Goal: Transaction & Acquisition: Purchase product/service

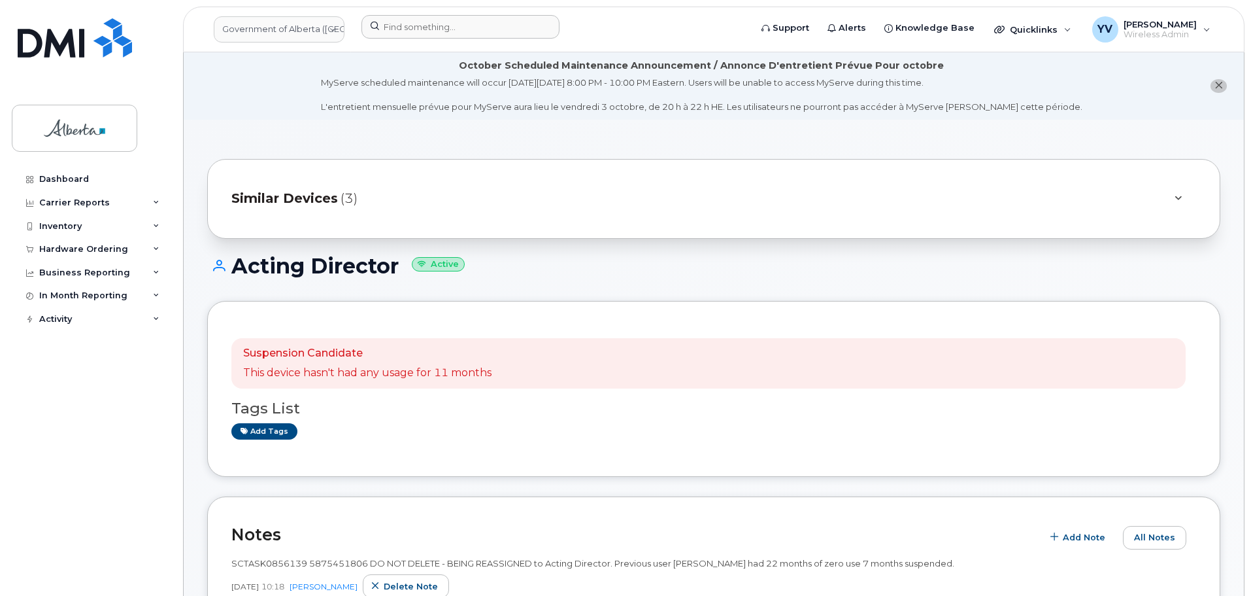
scroll to position [486, 0]
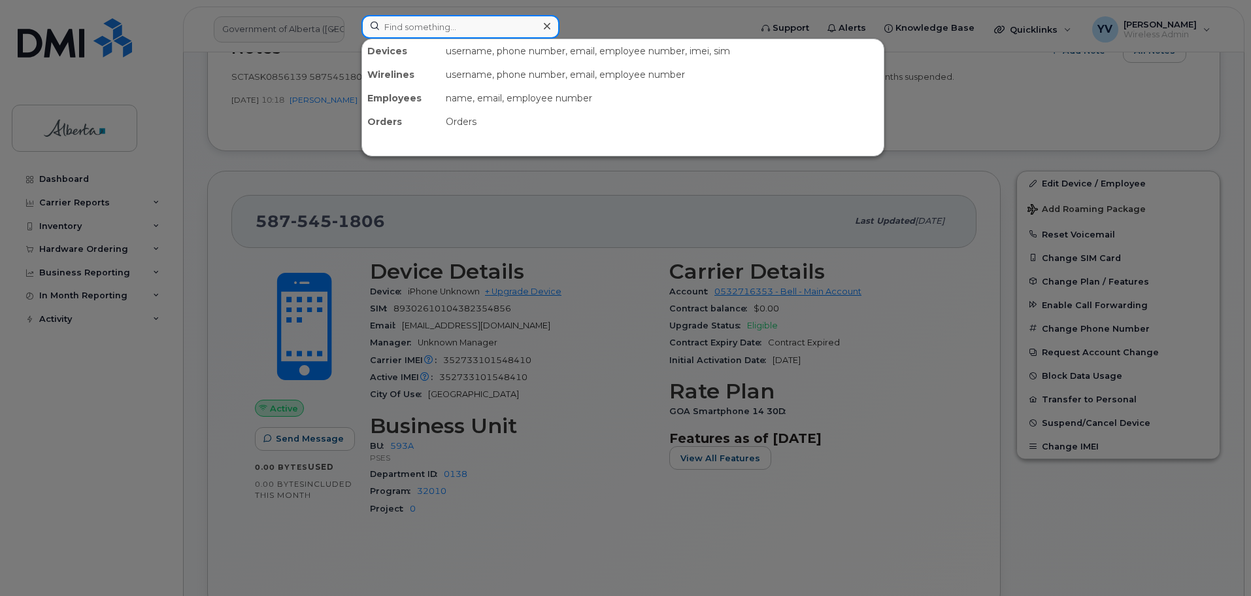
click at [378, 25] on input at bounding box center [461, 27] width 198 height 24
paste input "7805455798"
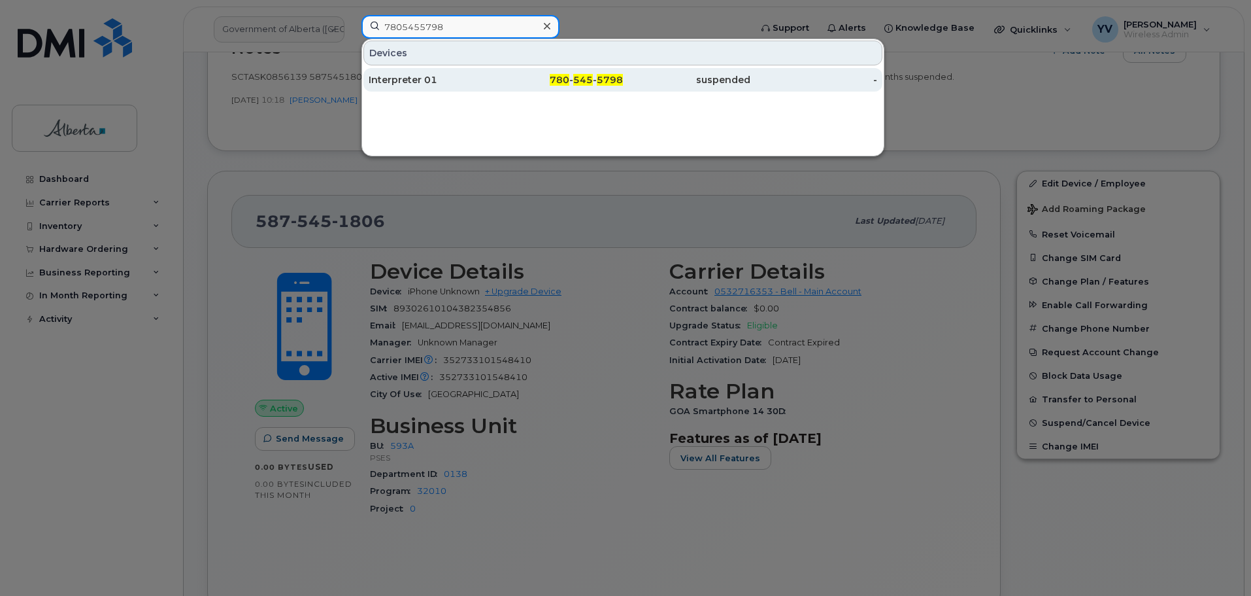
type input "7805455798"
click at [594, 77] on div "780 - 545 - 5798" at bounding box center [559, 79] width 127 height 13
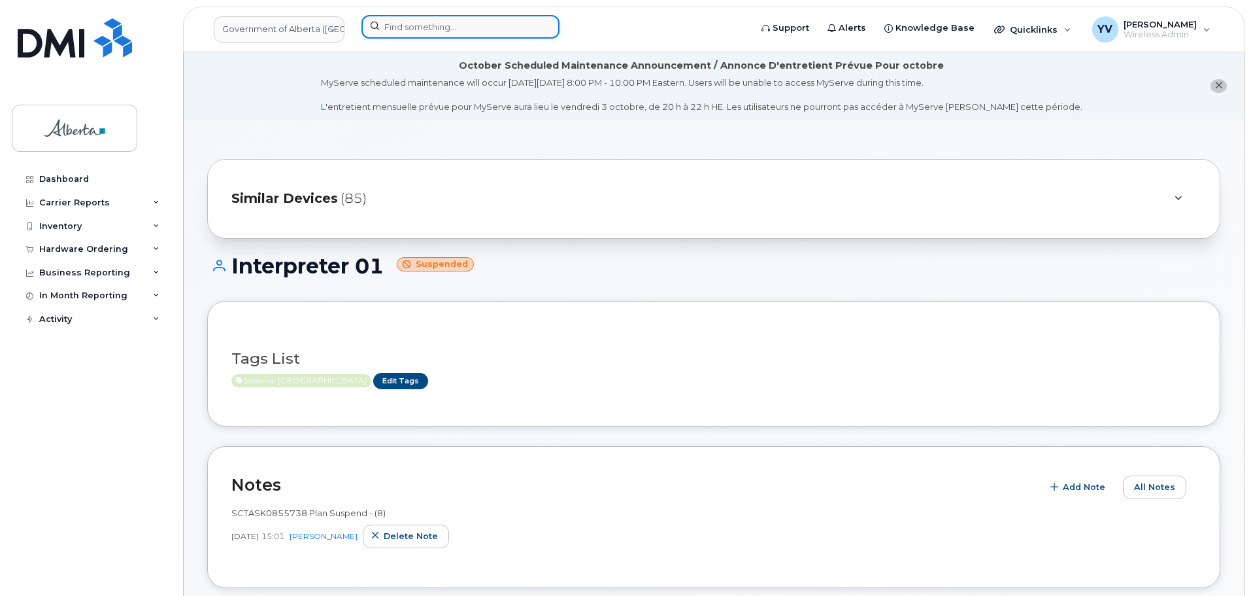
click at [392, 22] on input at bounding box center [461, 27] width 198 height 24
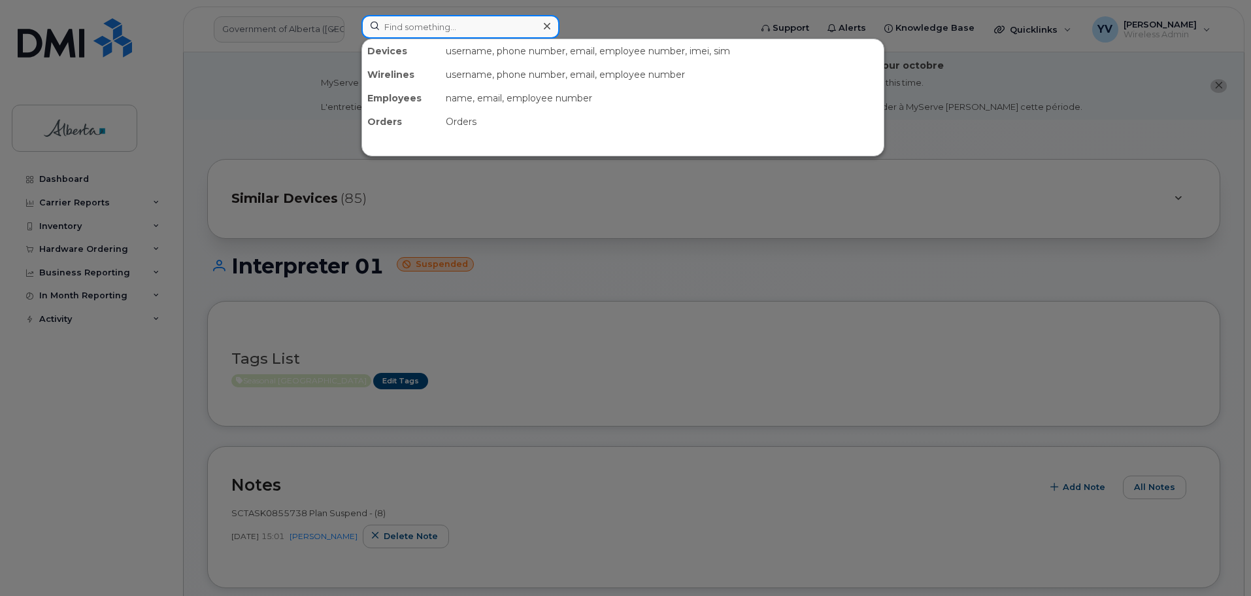
paste input "7805455742"
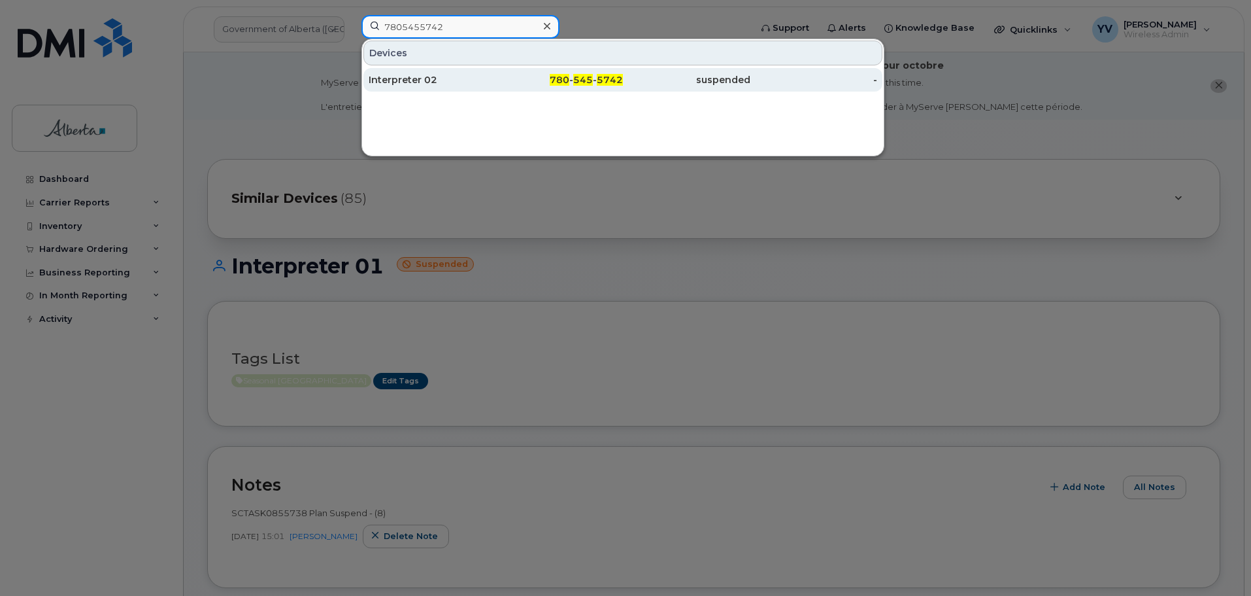
type input "7805455742"
click at [612, 73] on div "780 - 545 - 5742" at bounding box center [559, 80] width 127 height 24
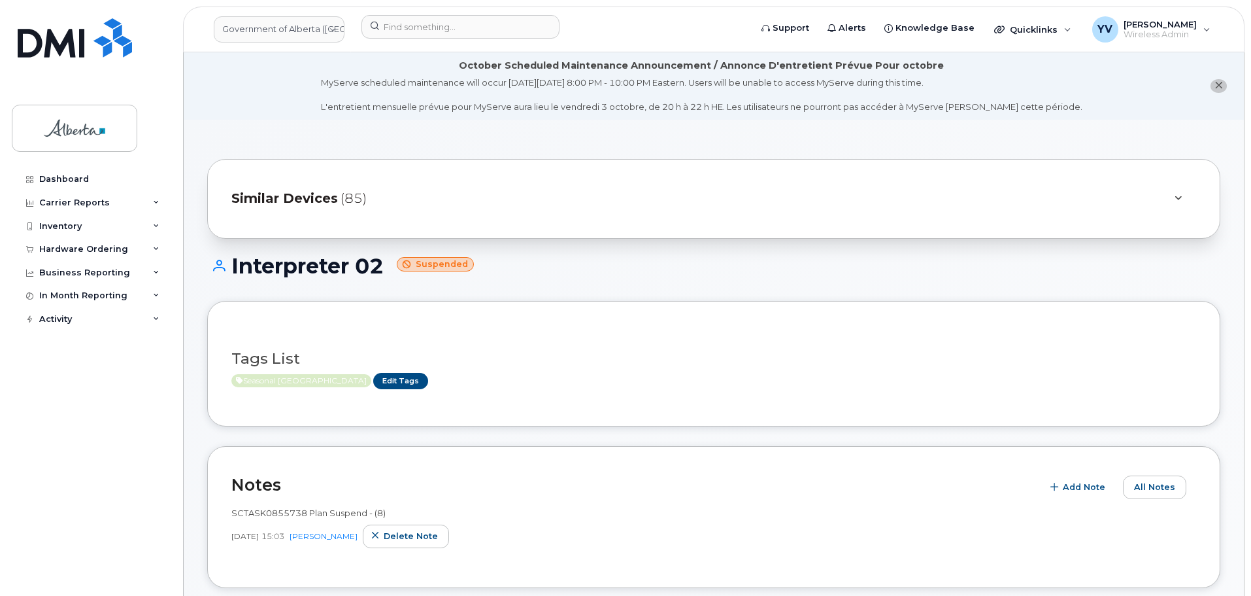
scroll to position [295, 0]
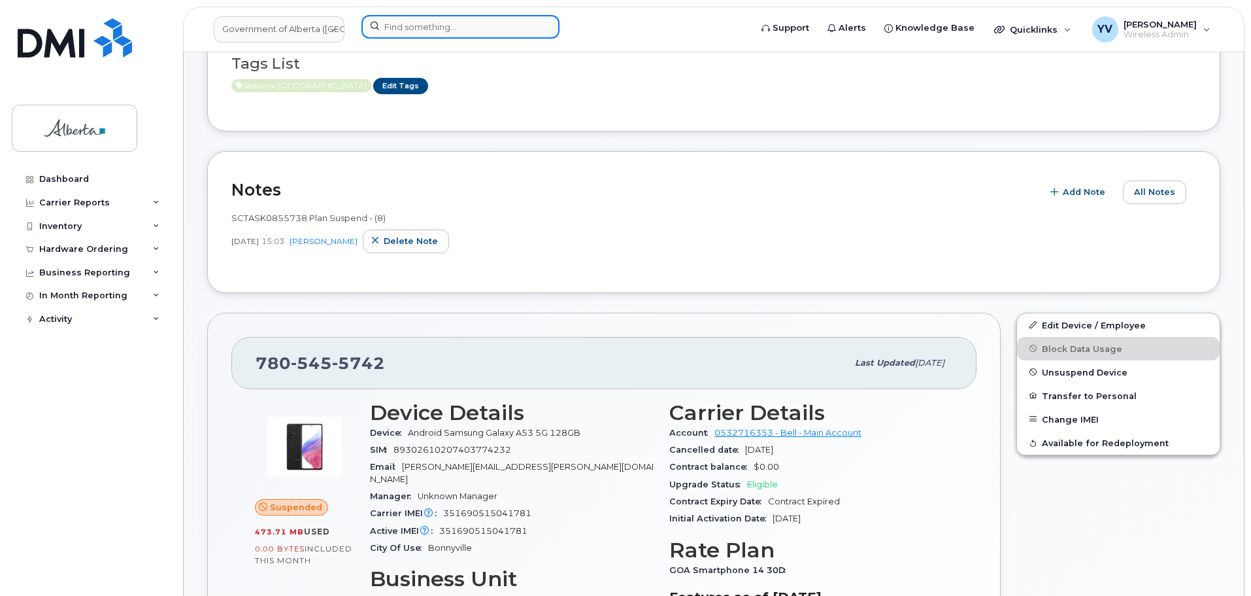
click at [405, 21] on input at bounding box center [461, 27] width 198 height 24
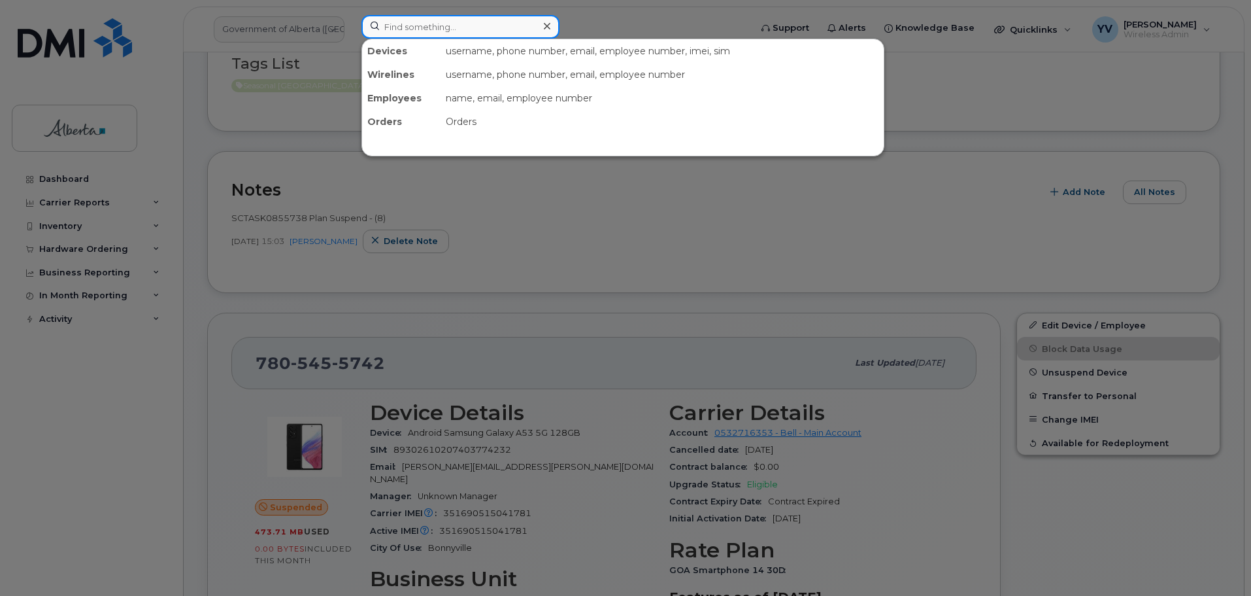
paste input "5875451806"
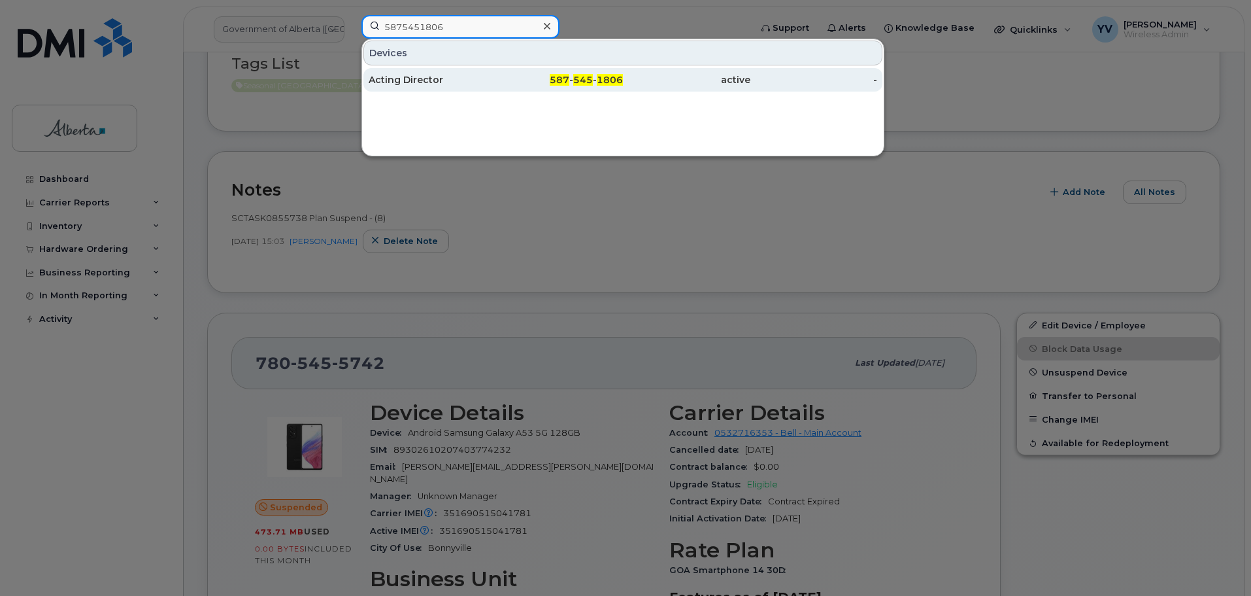
type input "5875451806"
click at [591, 83] on span "545" at bounding box center [583, 80] width 20 height 12
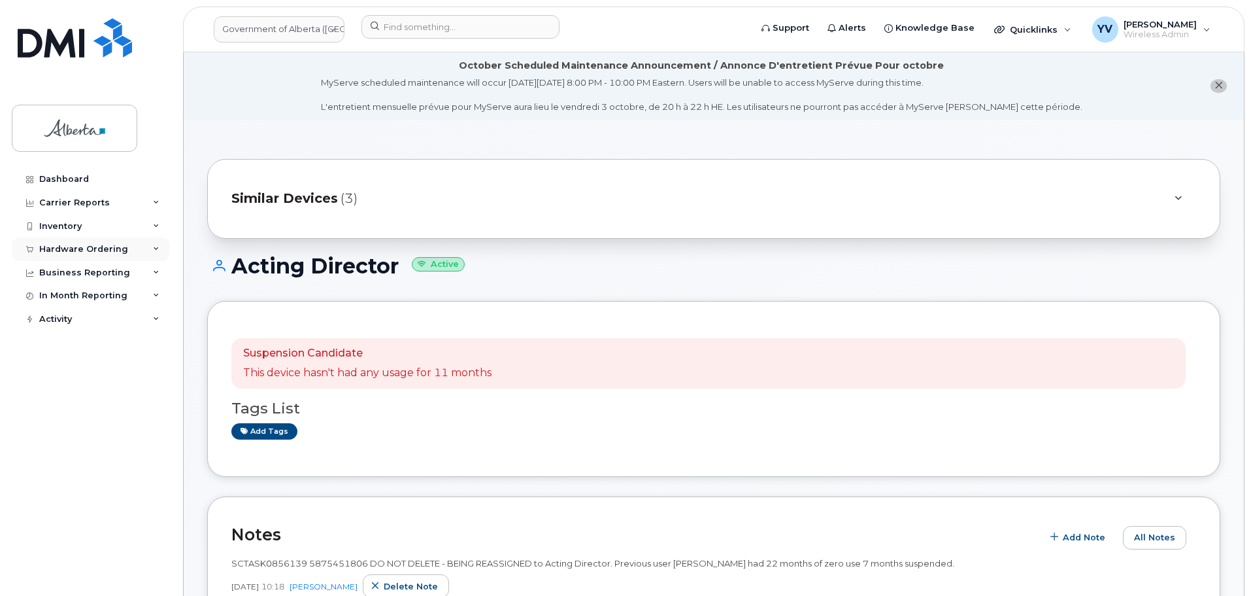
click at [68, 245] on div "Hardware Ordering" at bounding box center [83, 249] width 89 height 10
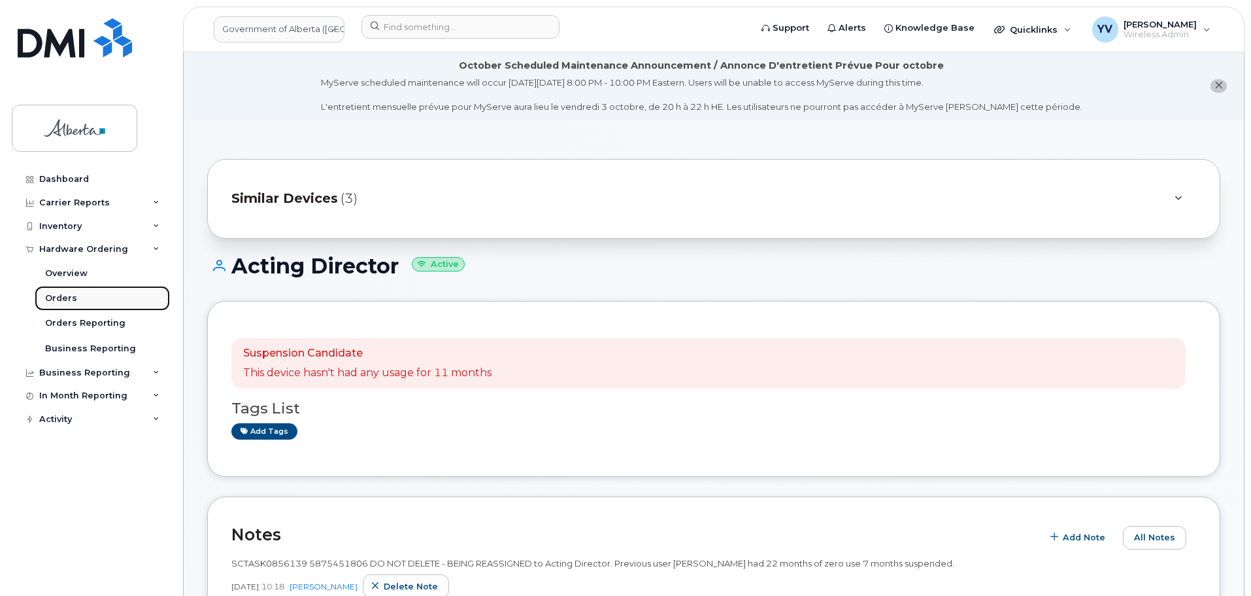
click at [60, 296] on div "Orders" at bounding box center [61, 298] width 32 height 12
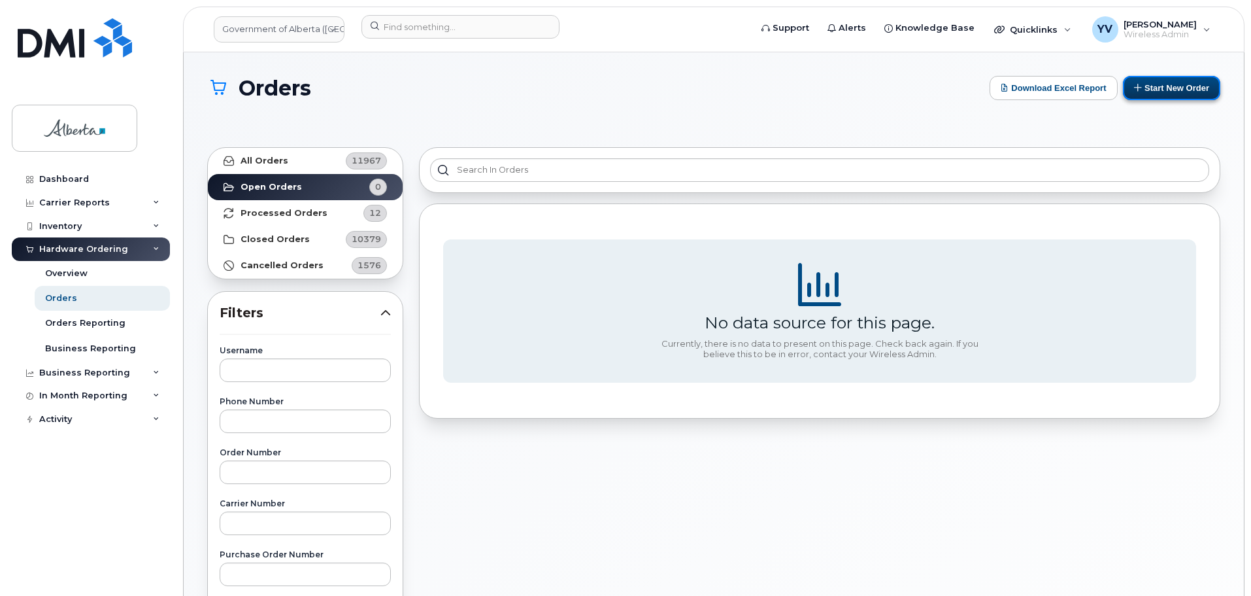
click at [1150, 88] on button "Start New Order" at bounding box center [1171, 88] width 97 height 24
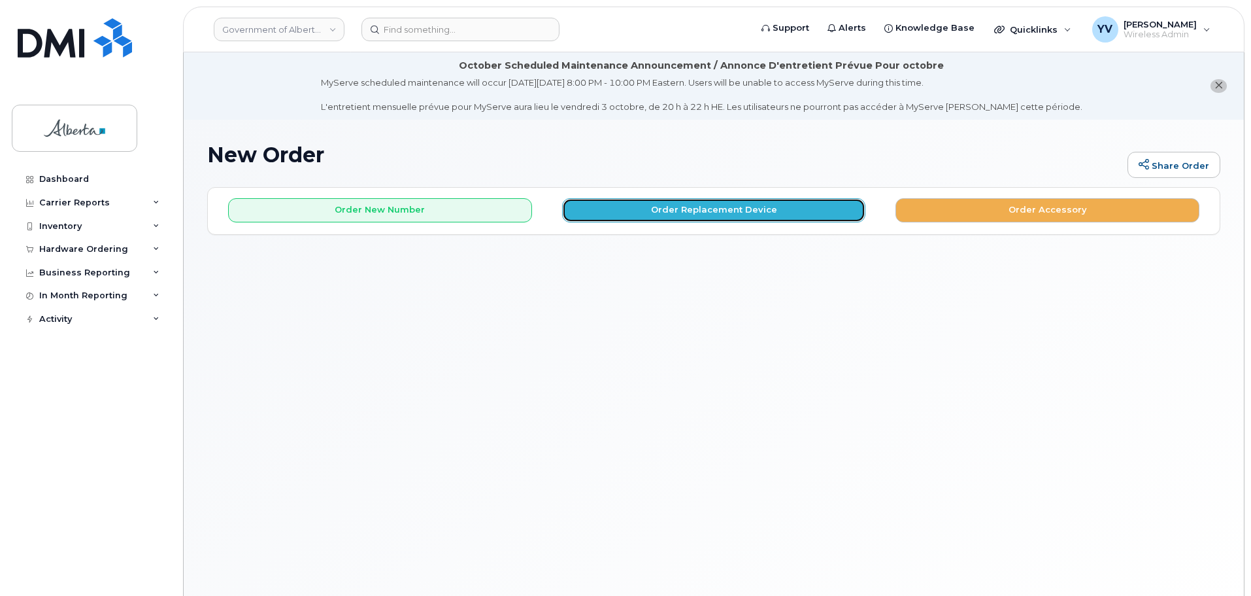
click at [696, 207] on button "Order Replacement Device" at bounding box center [714, 210] width 304 height 24
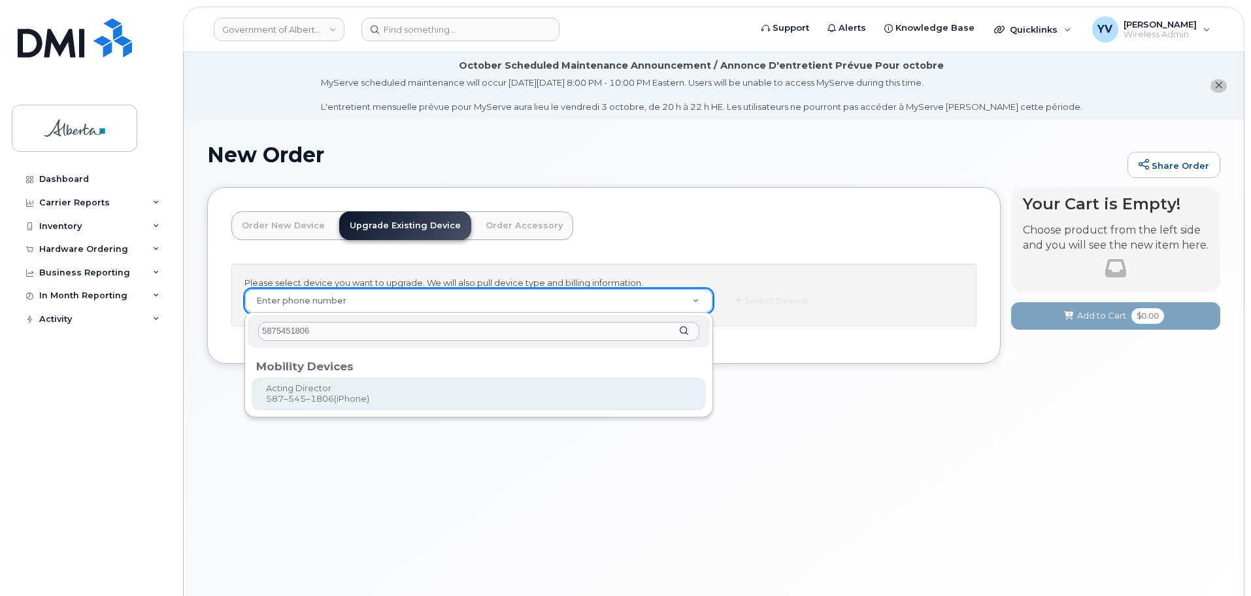
type input "5875451806"
type input "837394"
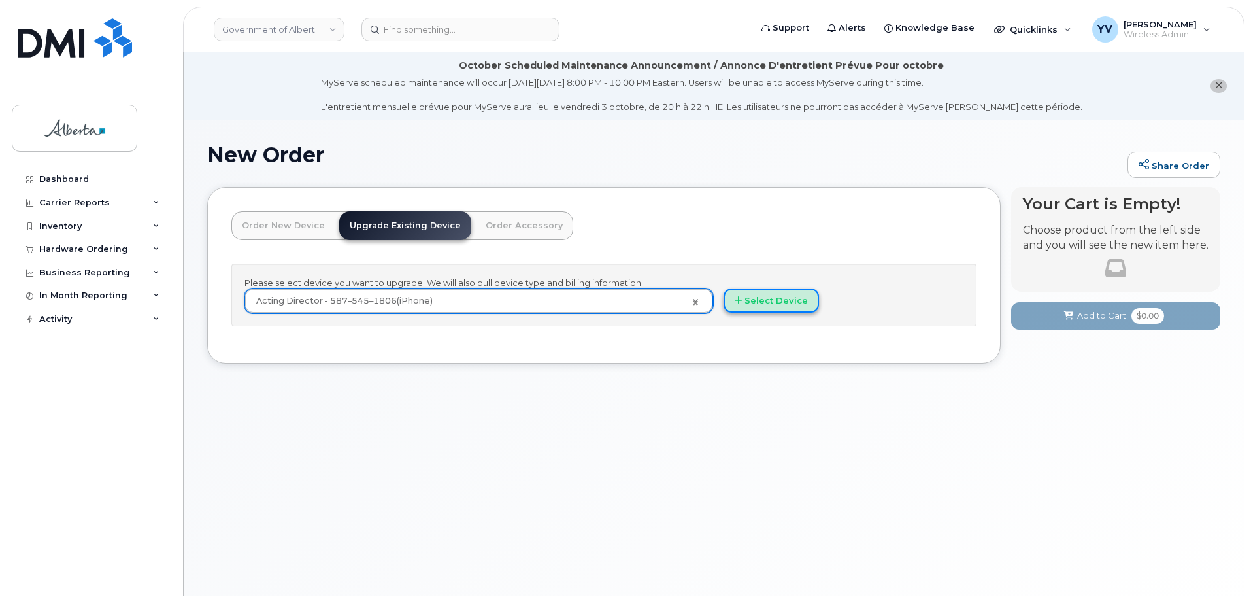
click at [755, 298] on button "Select Device" at bounding box center [771, 300] width 95 height 24
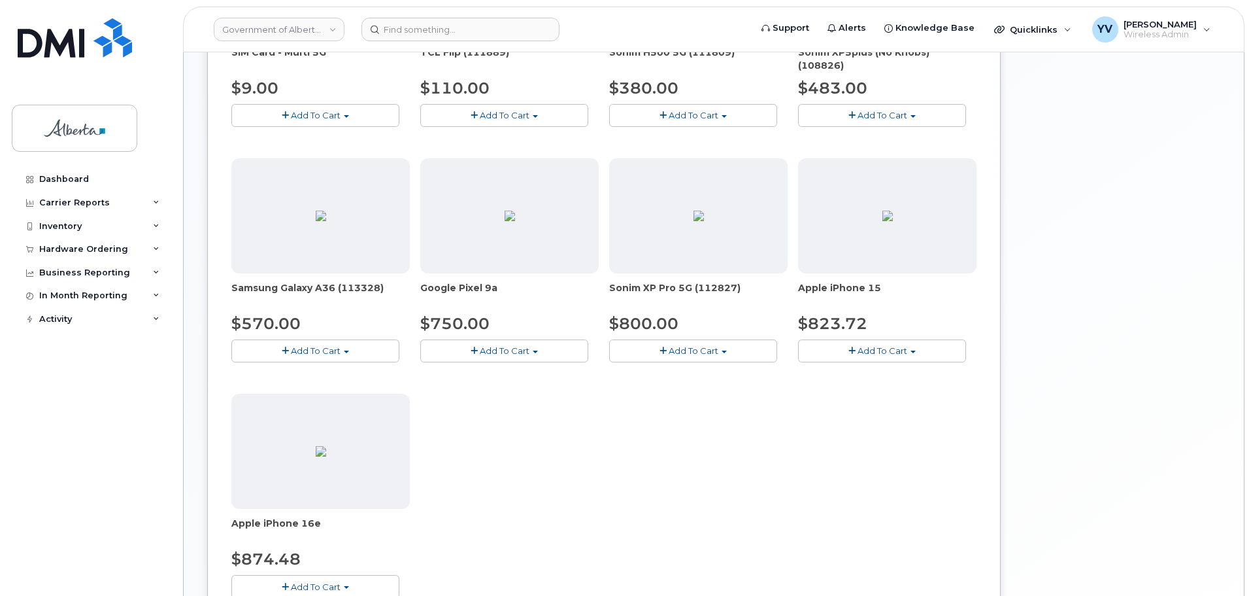
scroll to position [435, 0]
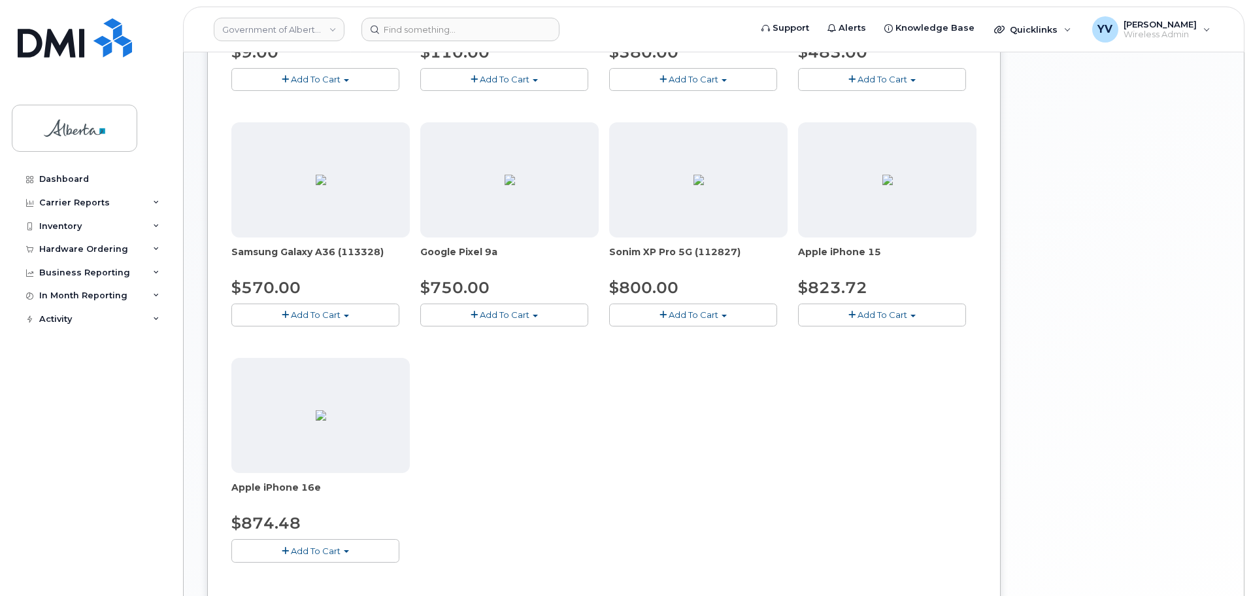
click at [916, 314] on span "button" at bounding box center [913, 315] width 5 height 3
click at [913, 357] on link "$823.72 - 30-day upgrade (128GB model)" at bounding box center [906, 355] width 208 height 16
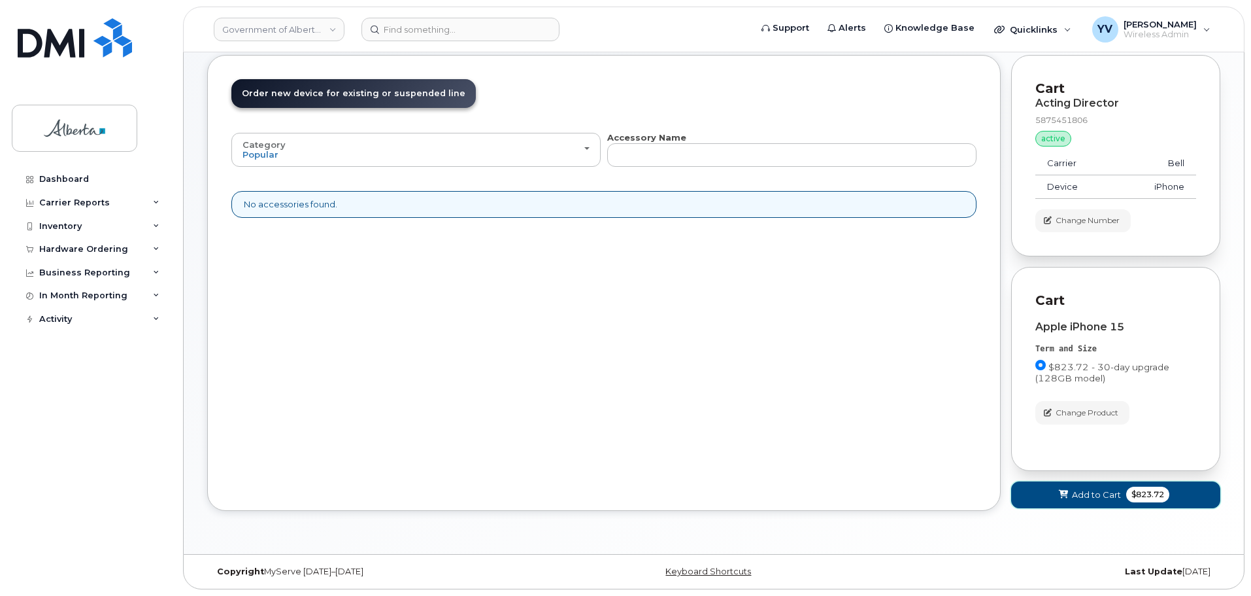
click at [1085, 493] on span "Add to Cart" at bounding box center [1096, 494] width 49 height 12
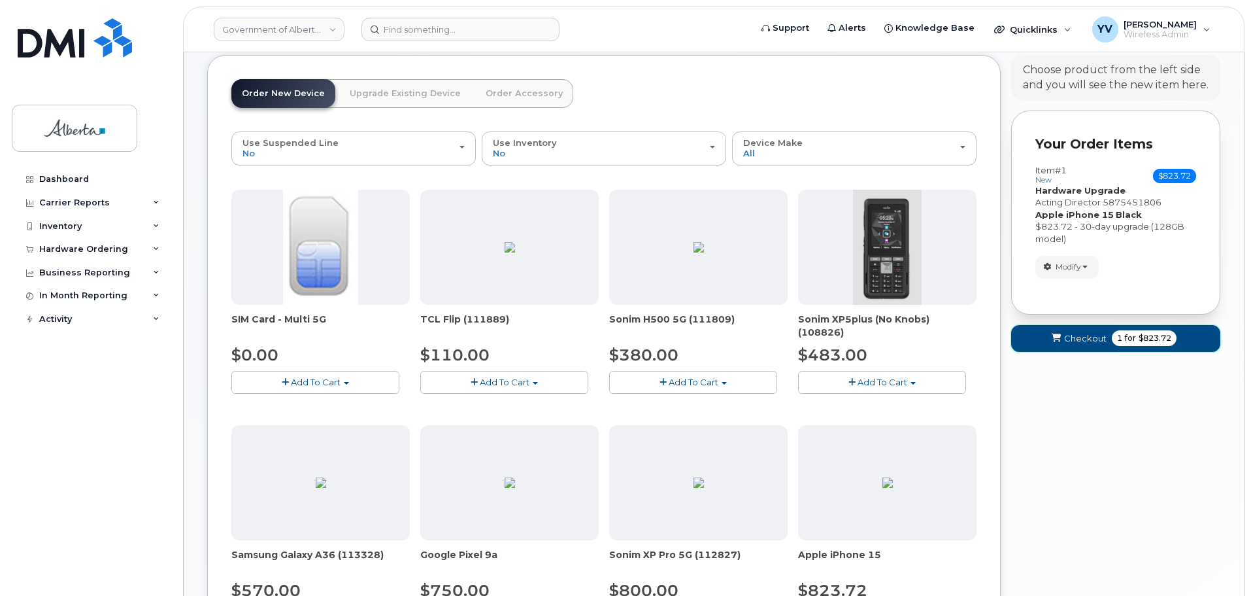
click at [1082, 334] on span "Checkout" at bounding box center [1085, 338] width 42 height 12
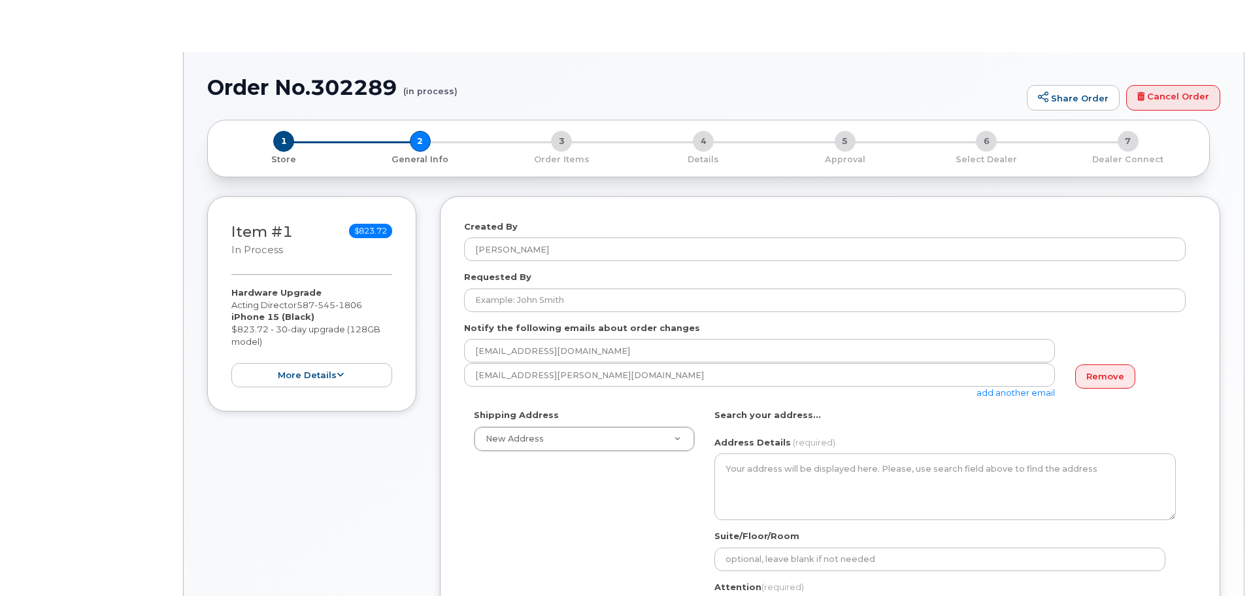
select select
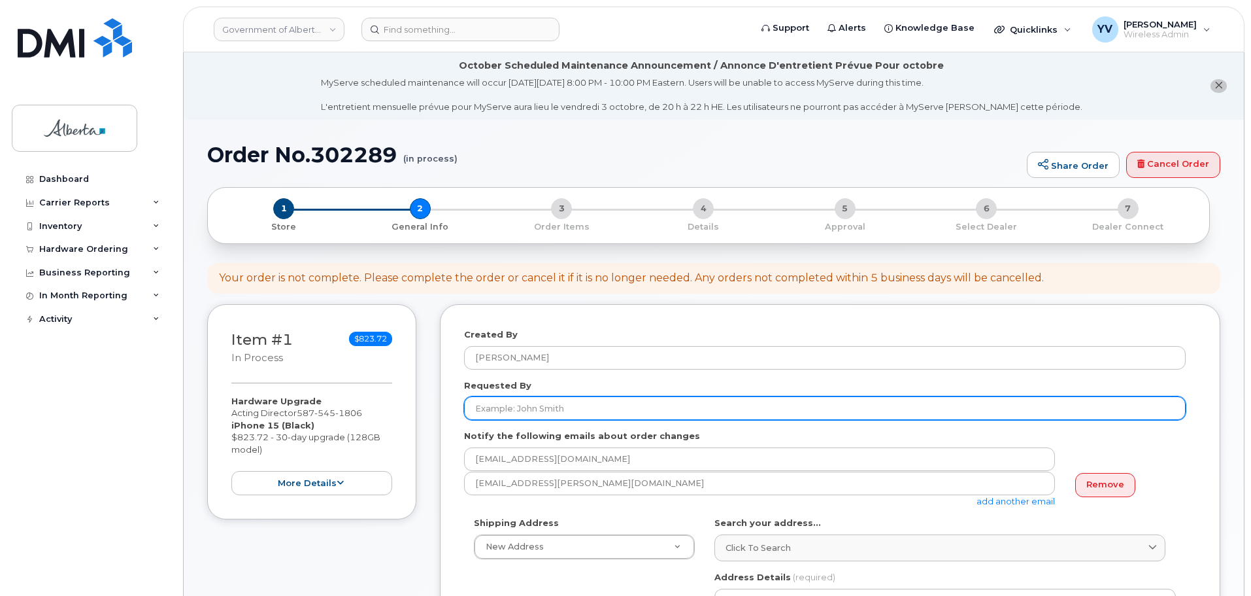
click at [478, 399] on input "Requested By" at bounding box center [825, 408] width 722 height 24
paste input "Sanna Gardam"
type input "Sanna Gardam"
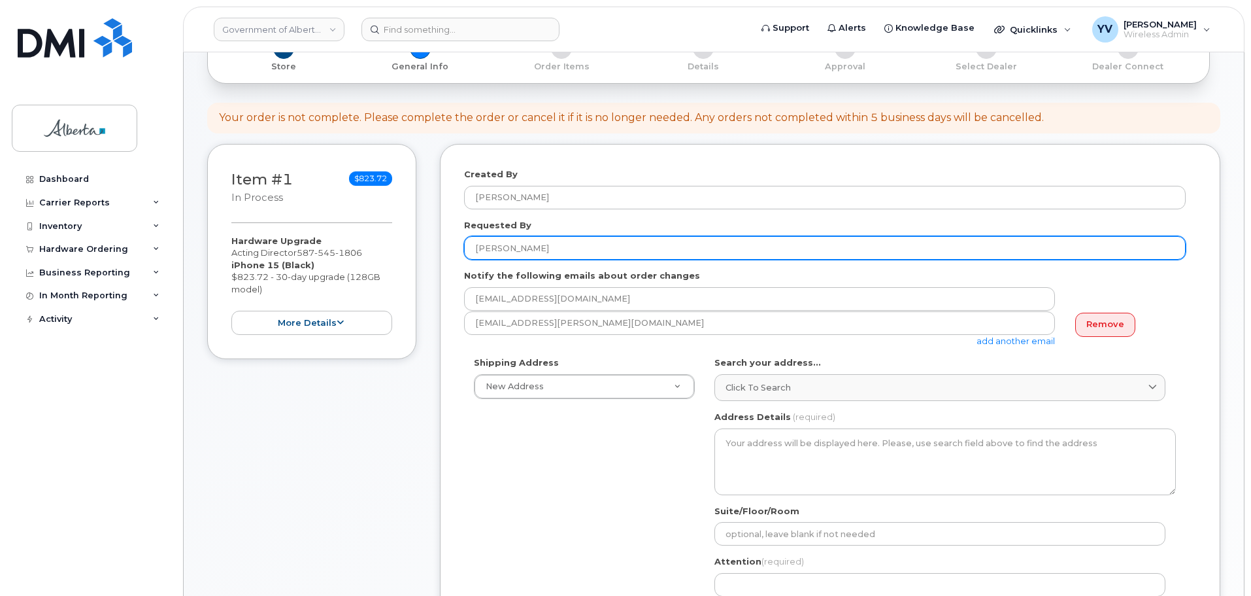
scroll to position [222, 0]
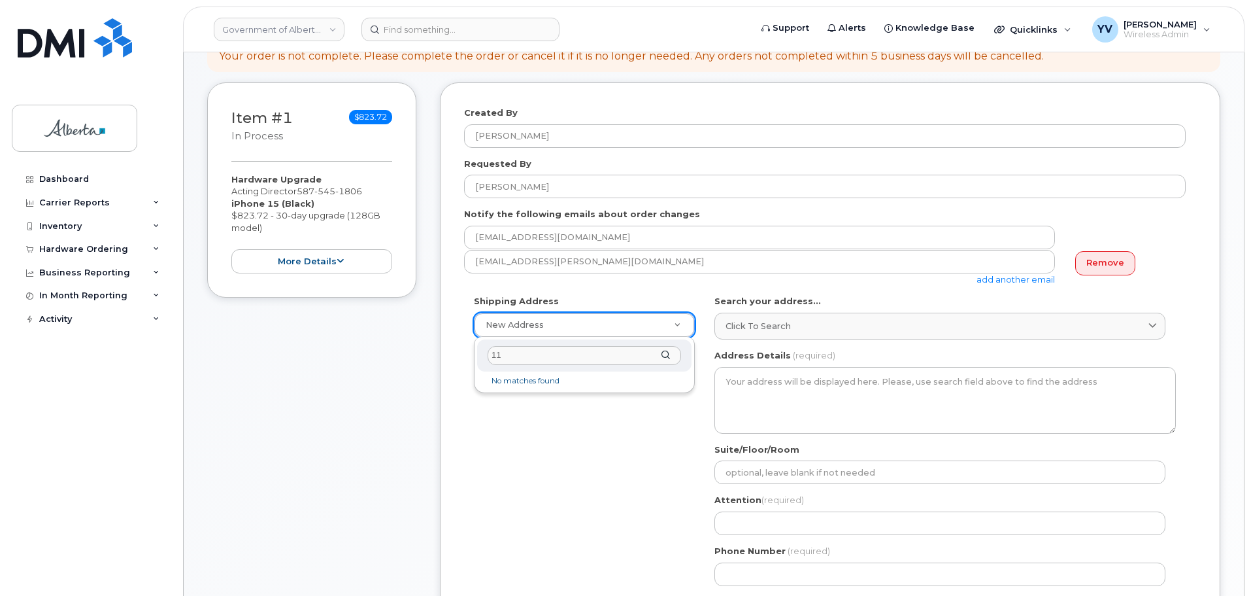
type input "1"
paste input "11808 - 85 Street N. W."
type input "11808 - 85 Street N. W."
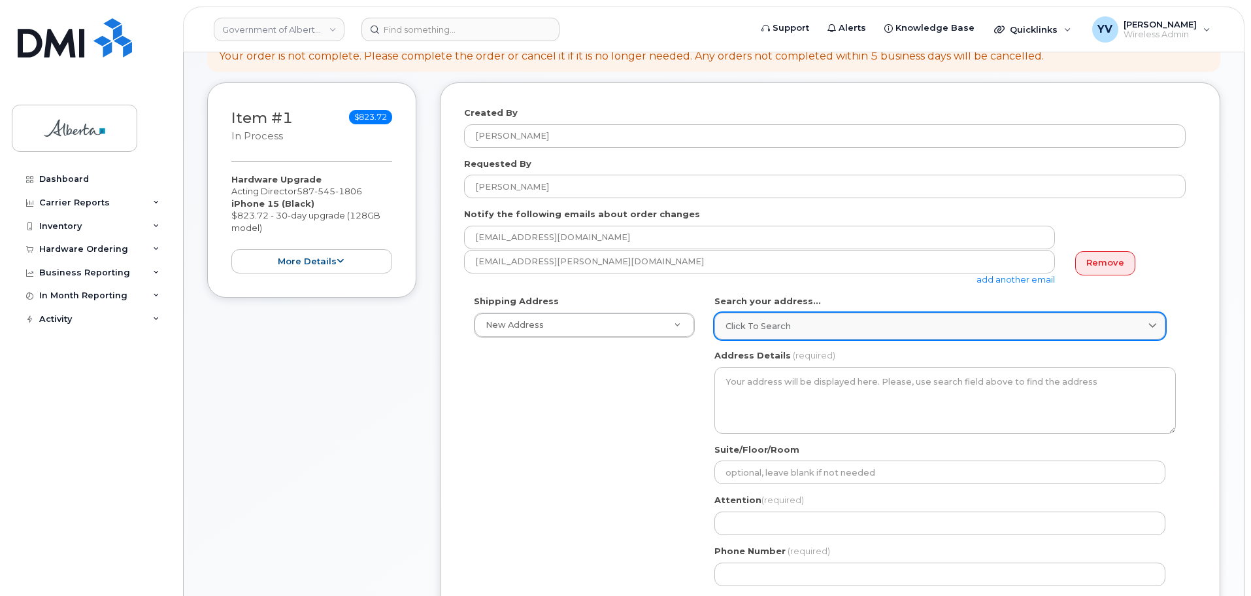
click at [823, 320] on div "Click to search" at bounding box center [940, 326] width 429 height 12
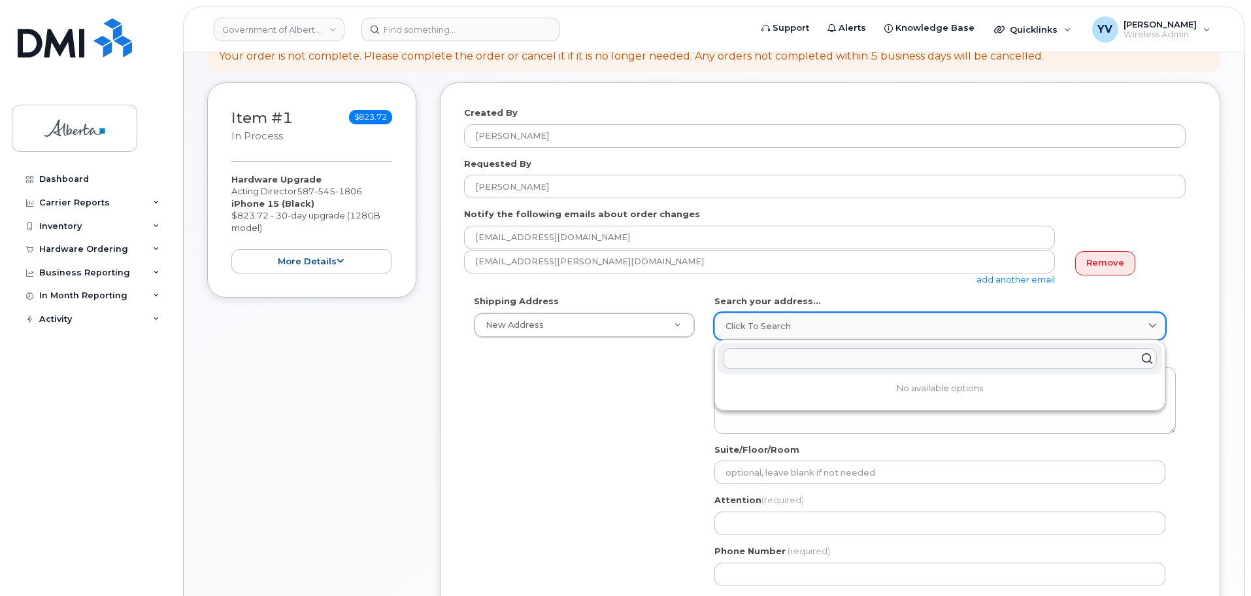
paste input "11808 - 85 Street N. W."
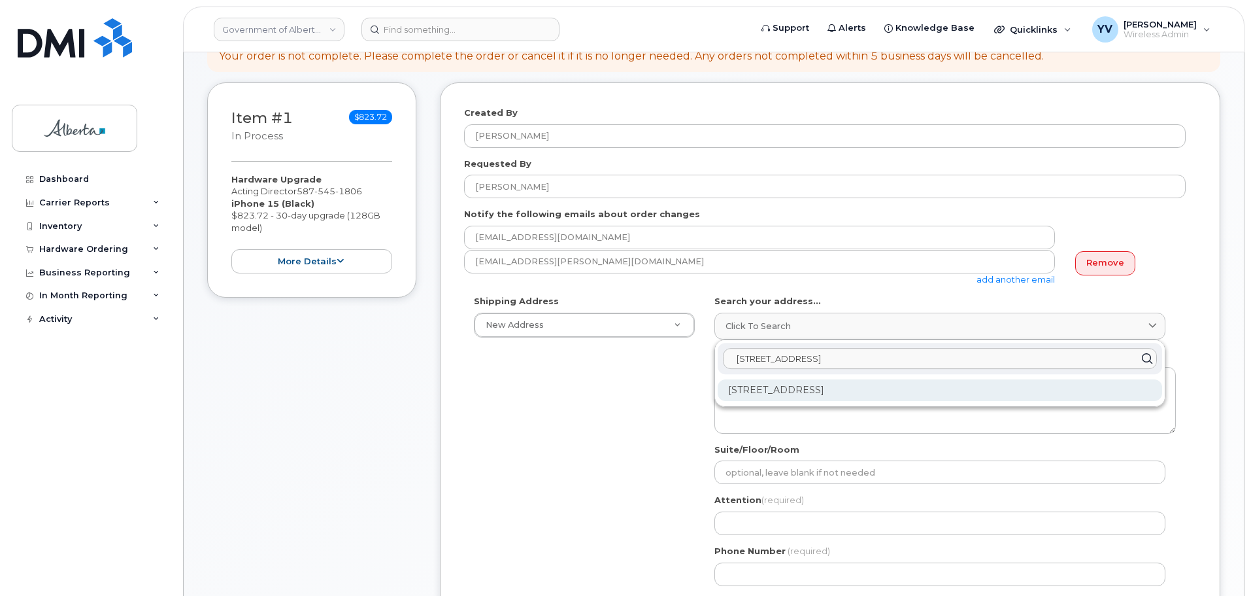
type input "11808 - 85 Street N. W."
click at [796, 386] on div "11808 85 St NW Calgary AB T3R 1J3" at bounding box center [940, 390] width 445 height 22
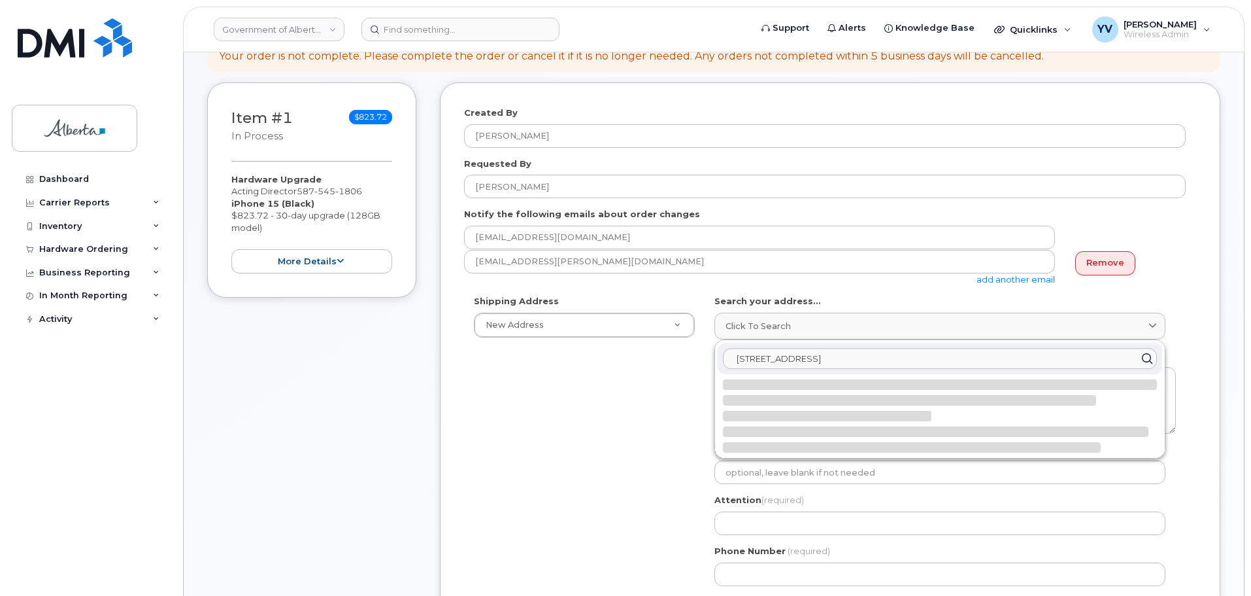
select select
type textarea "11808 85 St NW CALGARY AB T3R 1J3 CANADA"
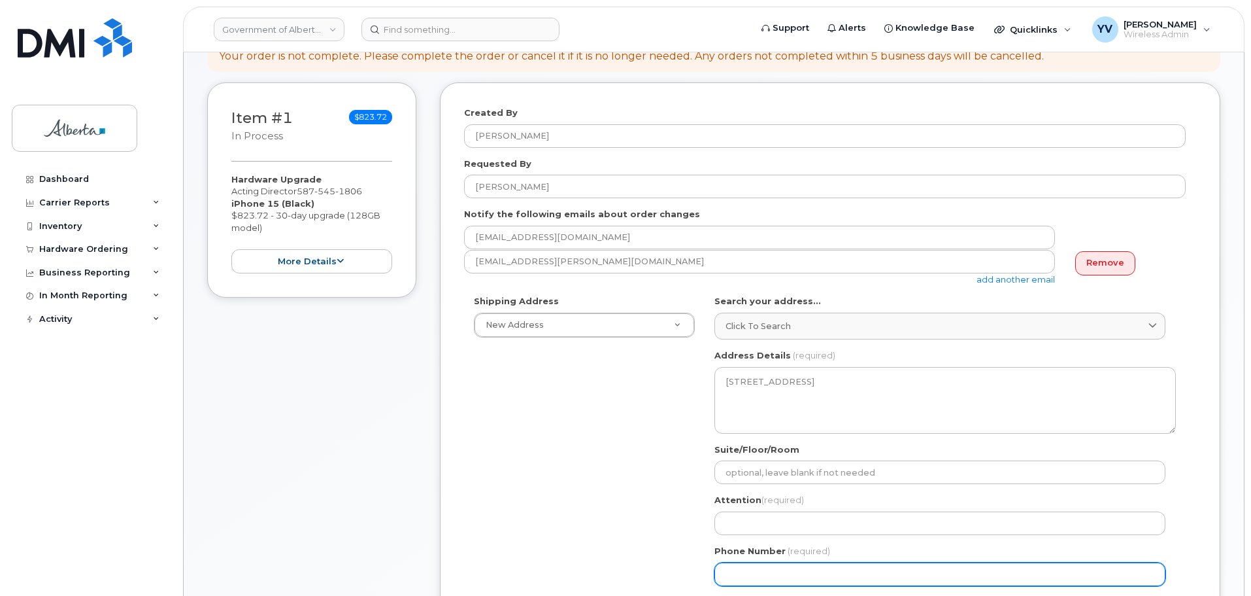
click at [731, 583] on input "Phone Number" at bounding box center [940, 574] width 451 height 24
paste input "4036623678"
select select
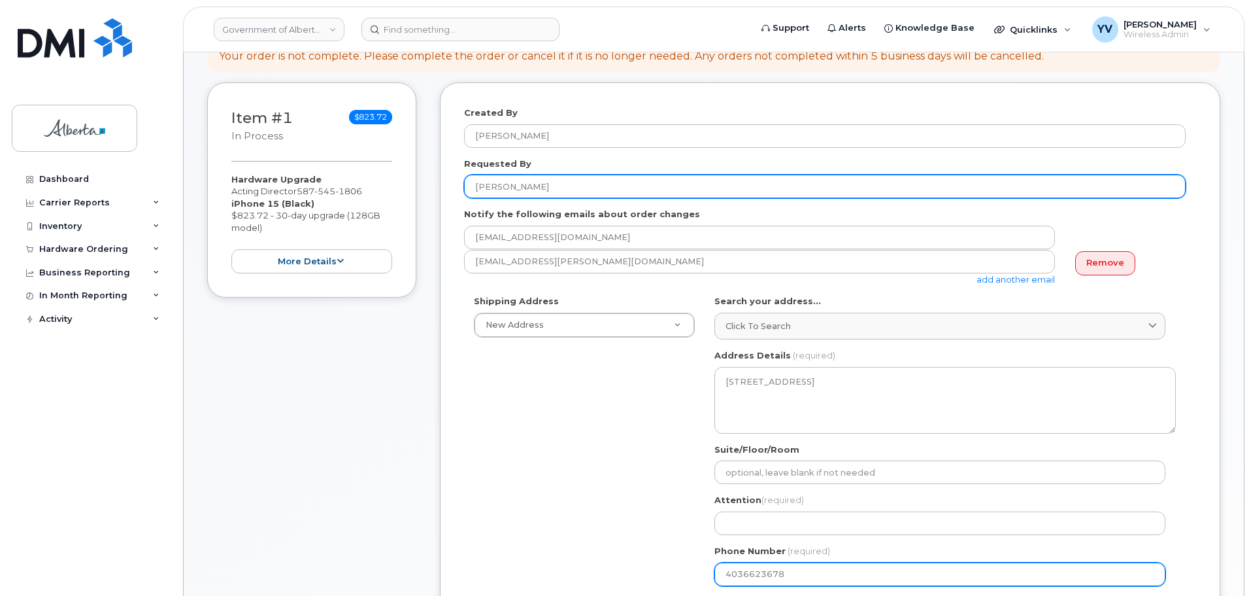
type input "4036623678"
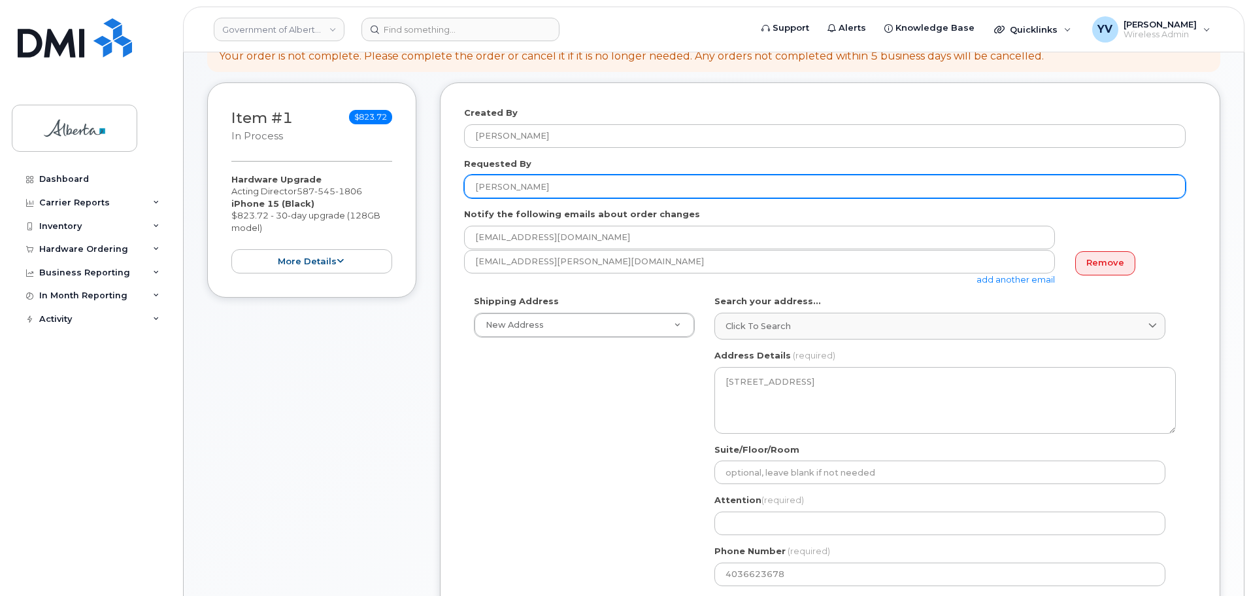
drag, startPoint x: 561, startPoint y: 184, endPoint x: 449, endPoint y: 191, distance: 112.0
click at [449, 191] on div "Created By Yen Vong Requested By Sanna Gardam Notify the following emails about…" at bounding box center [830, 469] width 781 height 774
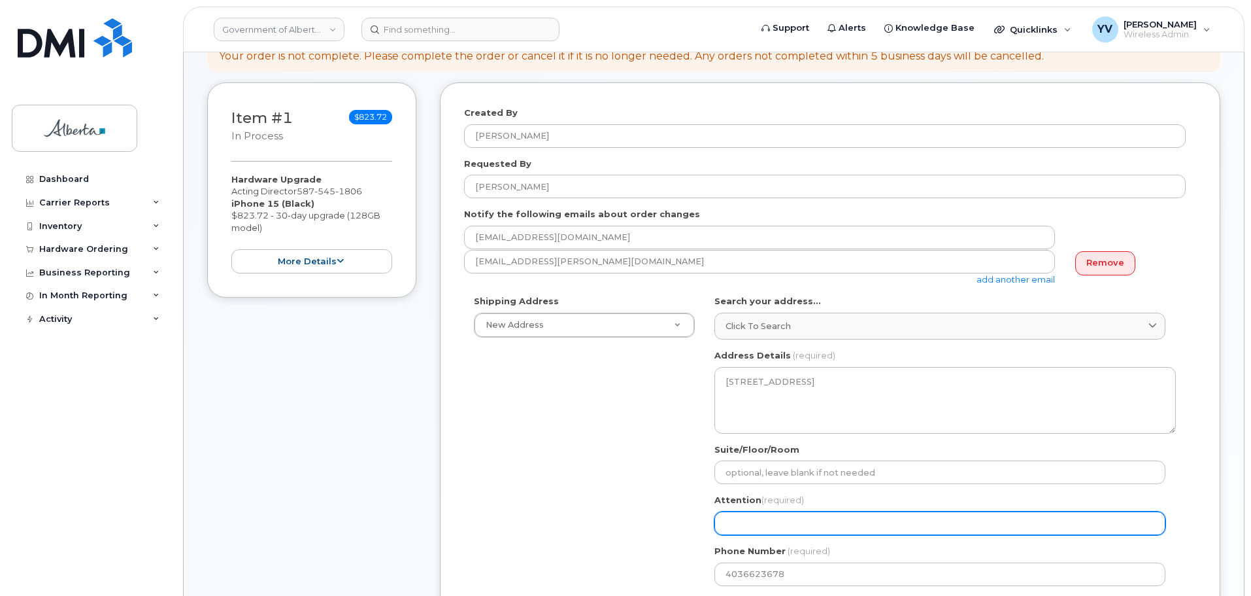
click at [743, 535] on input "Attention (required)" at bounding box center [940, 523] width 451 height 24
paste input "Sanna Gardam"
select select
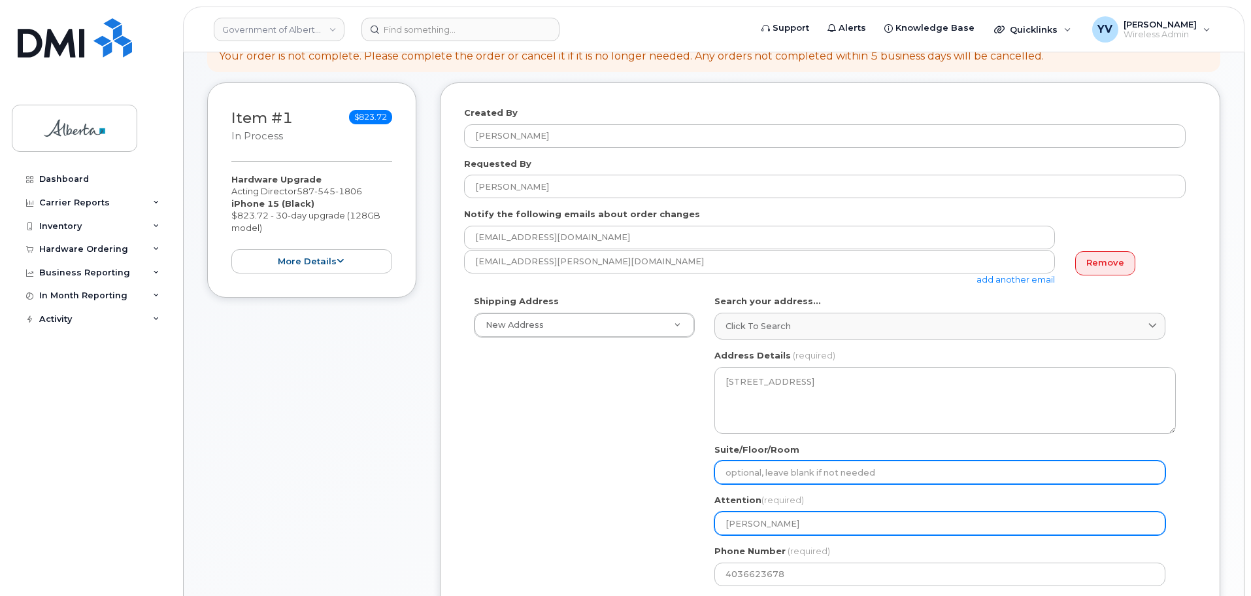
type input "Sanna Gardam"
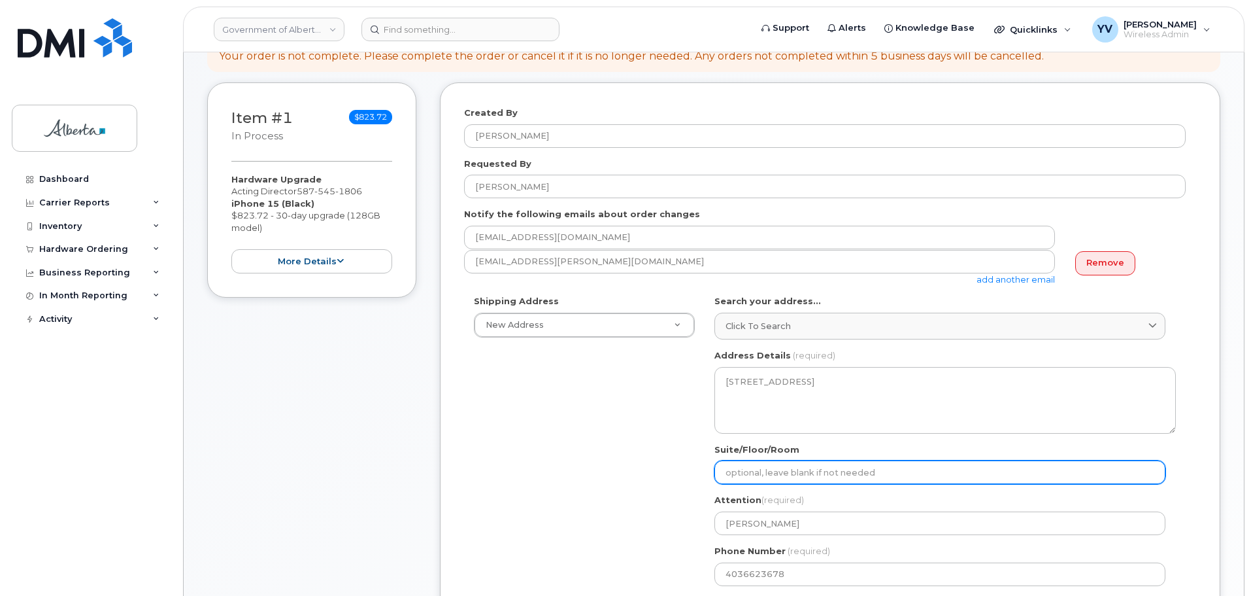
click at [739, 470] on input "Suite/Floor/Room" at bounding box center [940, 472] width 451 height 24
type input "Main Floor"
select select
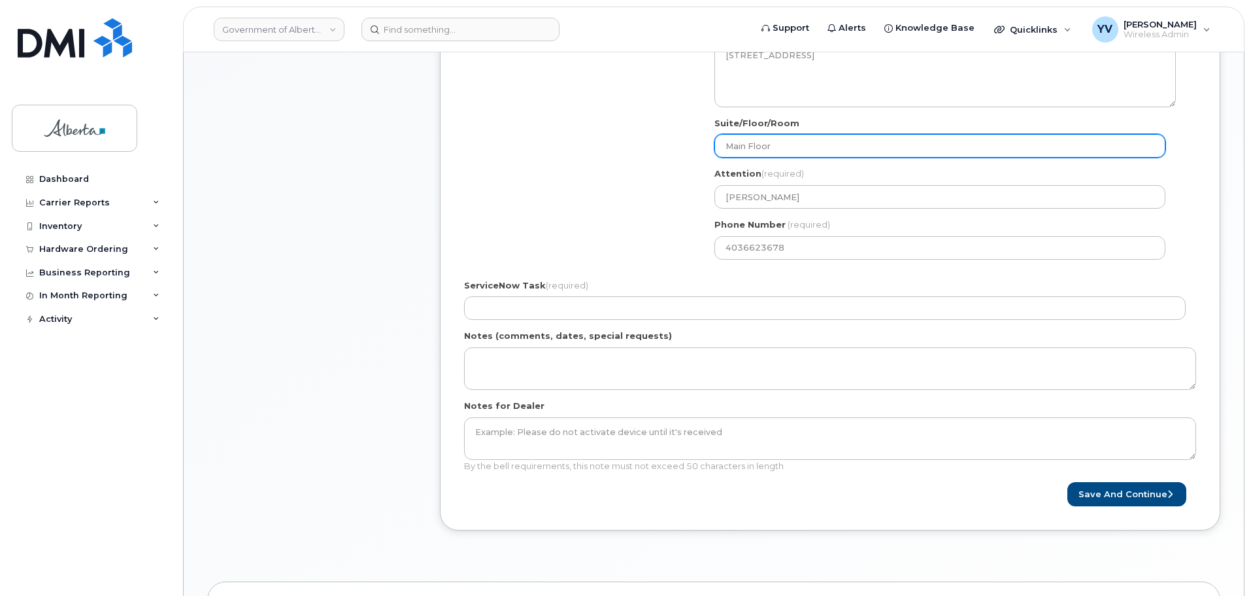
scroll to position [551, 0]
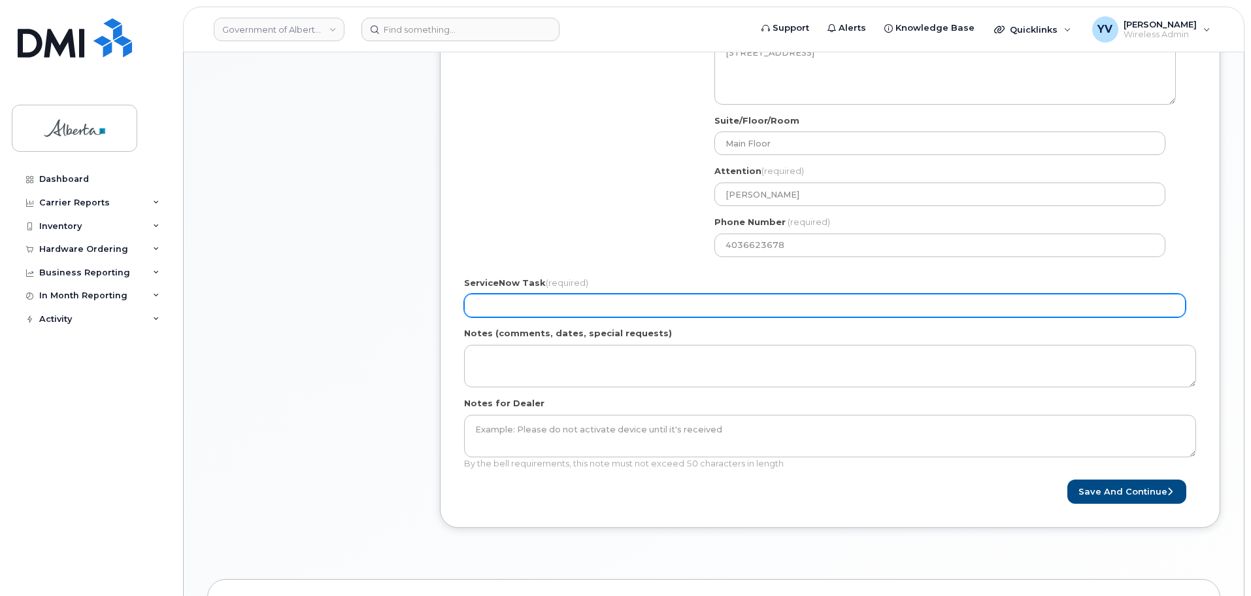
click at [496, 302] on input "ServiceNow Task (required)" at bounding box center [825, 306] width 722 height 24
paste input "SCTASK0856139"
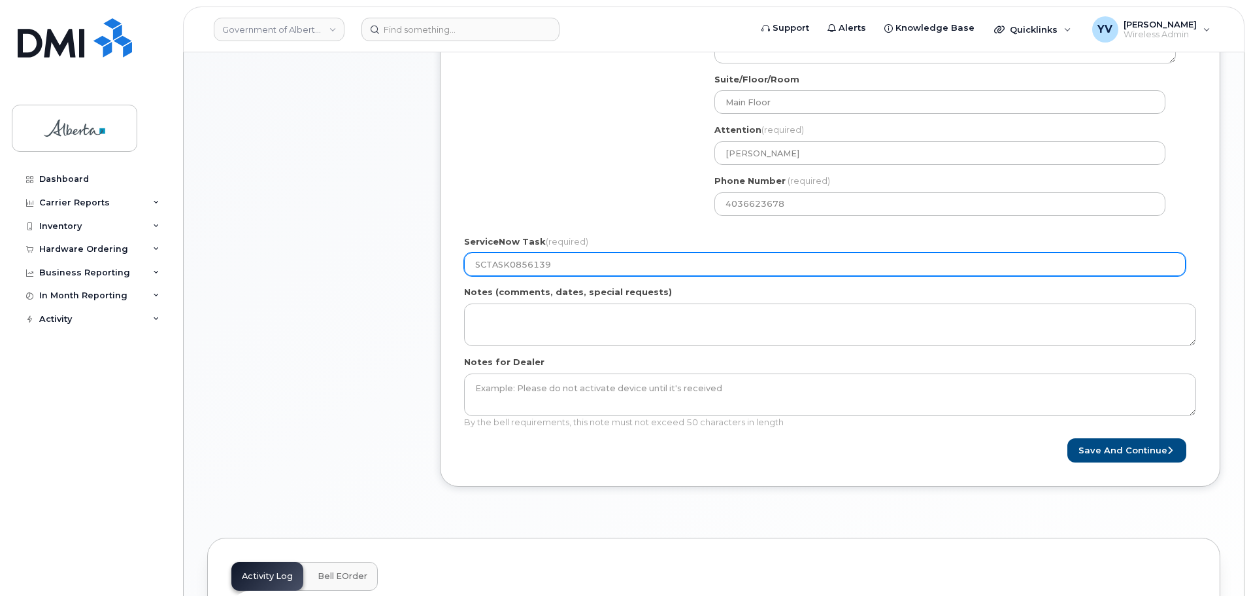
scroll to position [594, 0]
type input "SCTASK0856139"
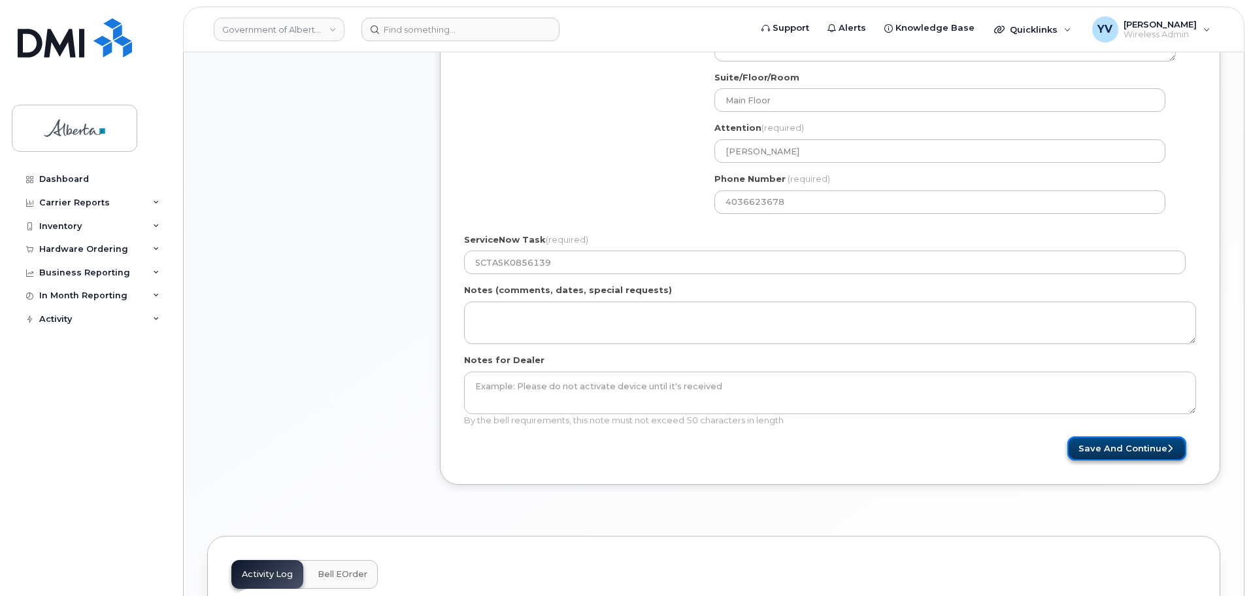
click at [1127, 441] on button "Save and Continue" at bounding box center [1127, 448] width 119 height 24
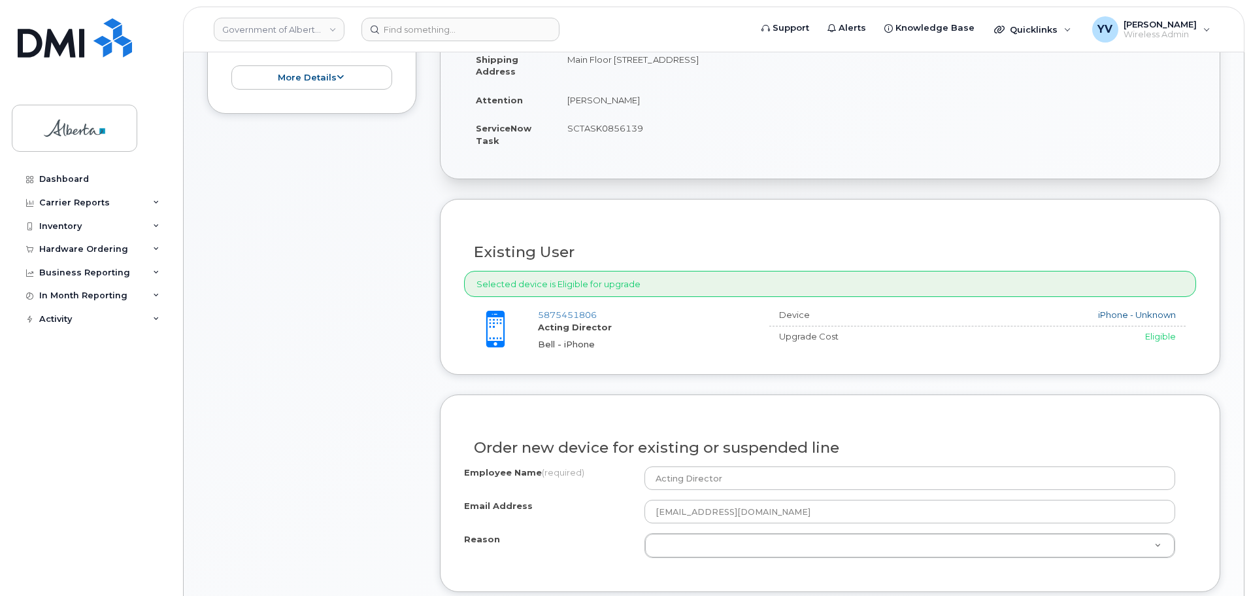
scroll to position [423, 0]
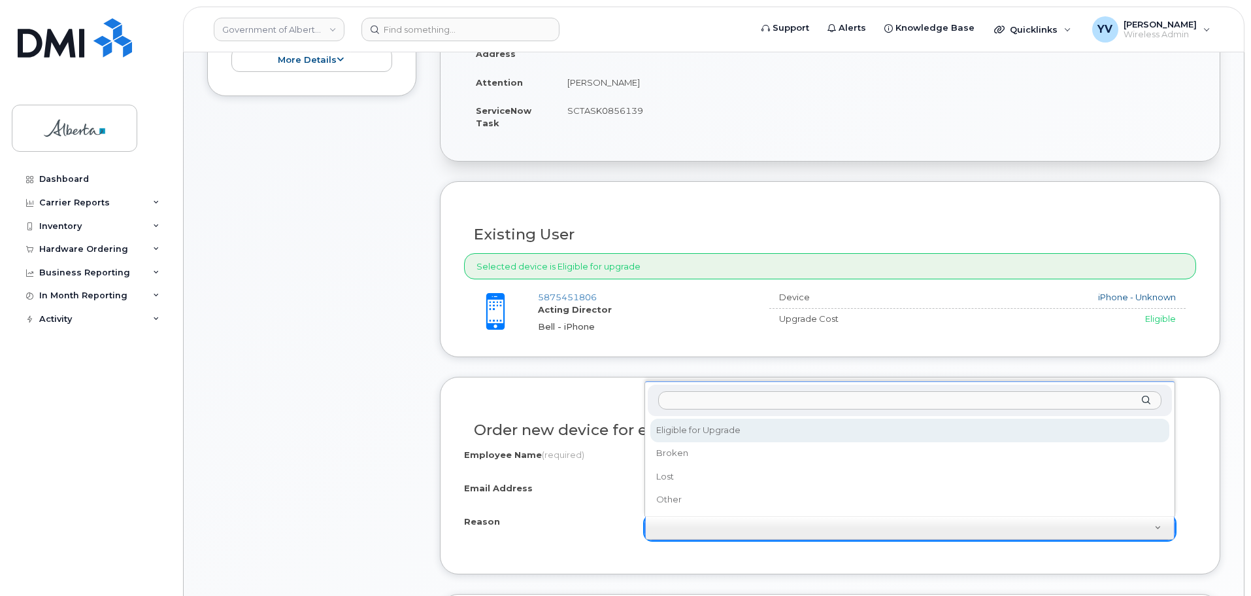
select select "eligible_for_upgrade"
click at [731, 423] on h3 "Order new device for existing or suspended line" at bounding box center [830, 430] width 713 height 16
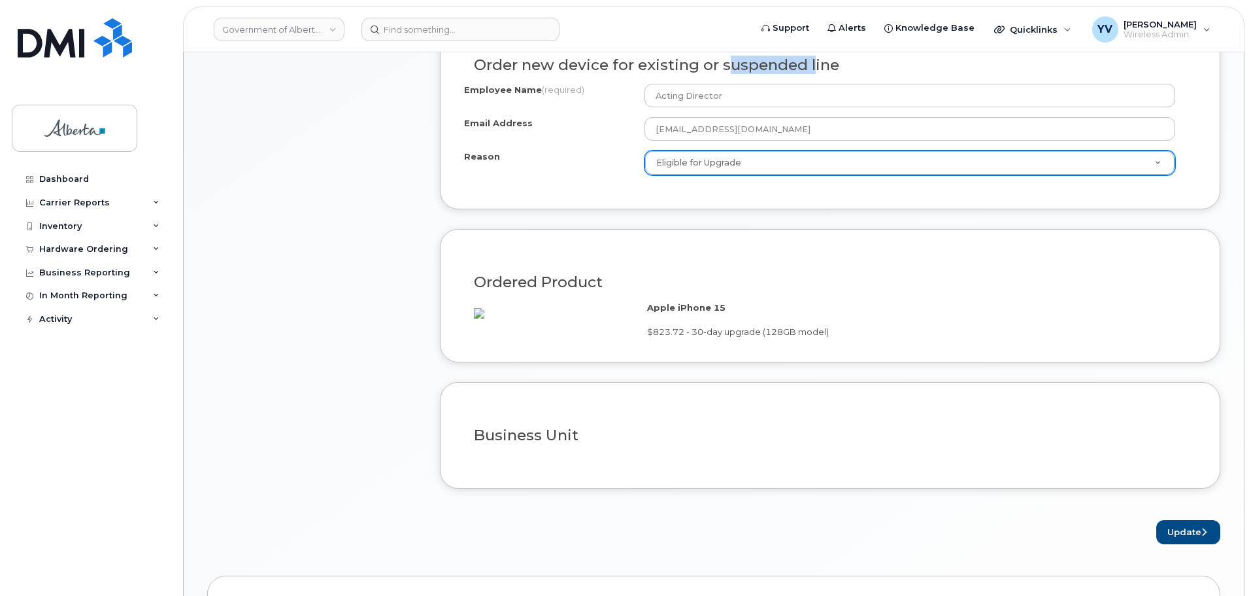
scroll to position [797, 0]
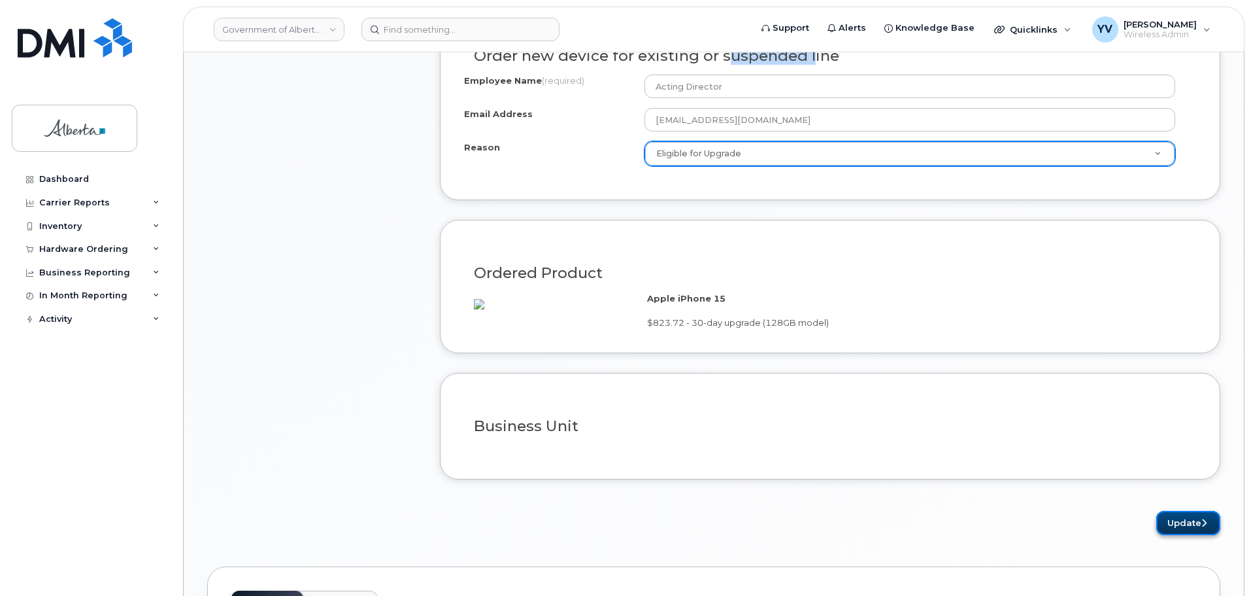
click at [1167, 535] on button "Update" at bounding box center [1189, 523] width 64 height 24
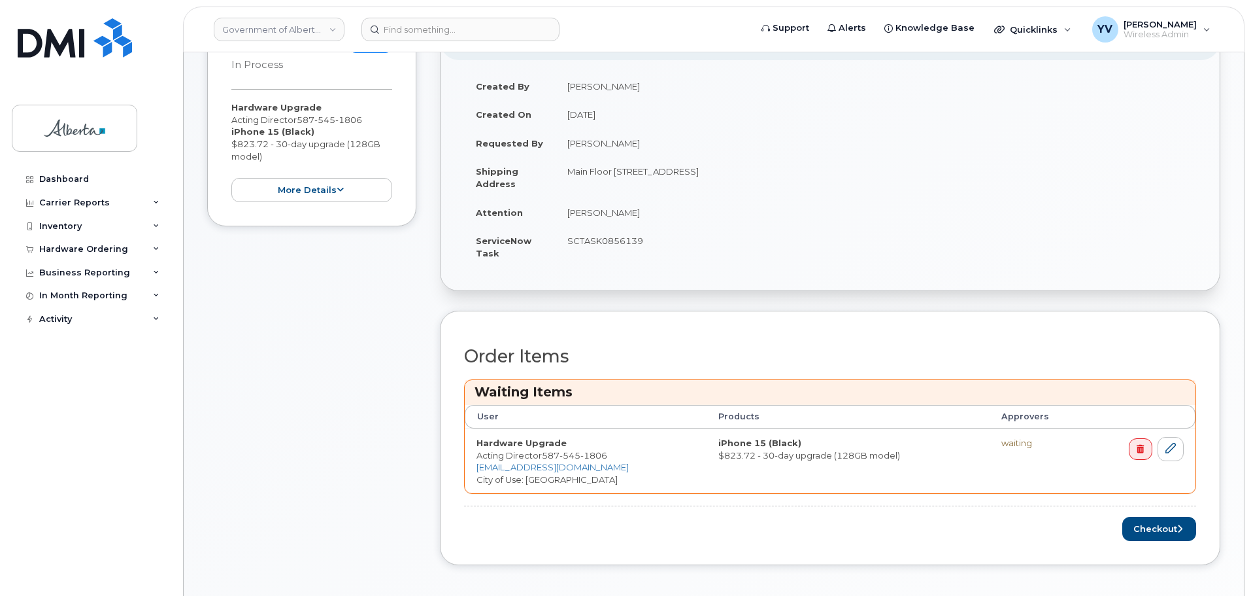
scroll to position [432, 0]
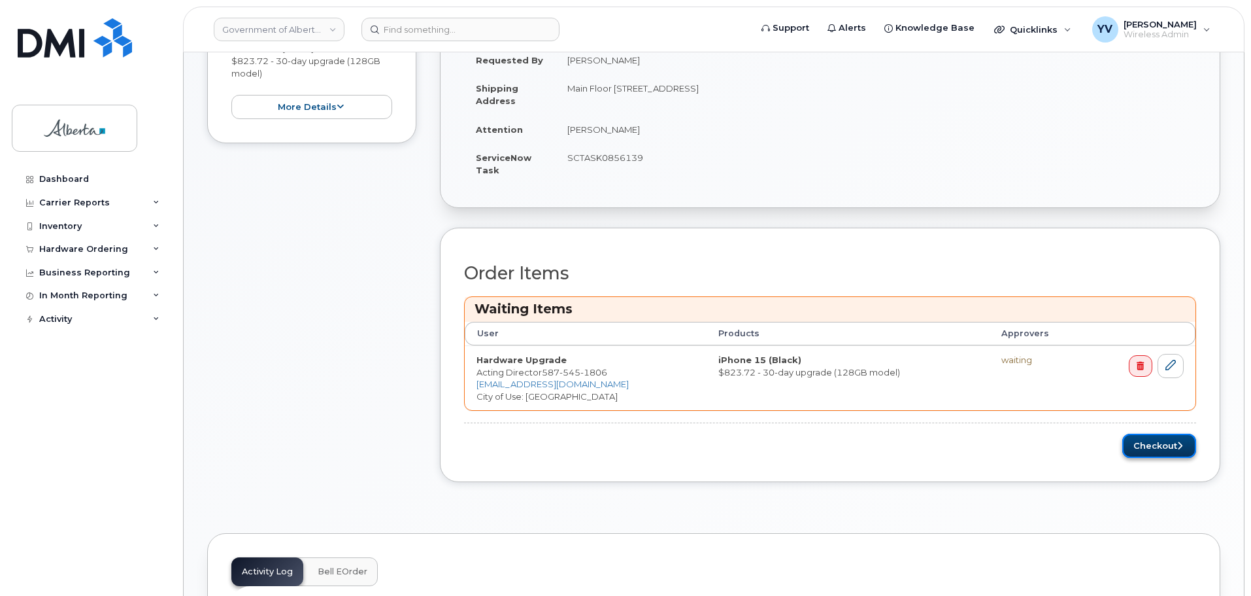
click at [1158, 445] on button "Checkout" at bounding box center [1160, 445] width 74 height 24
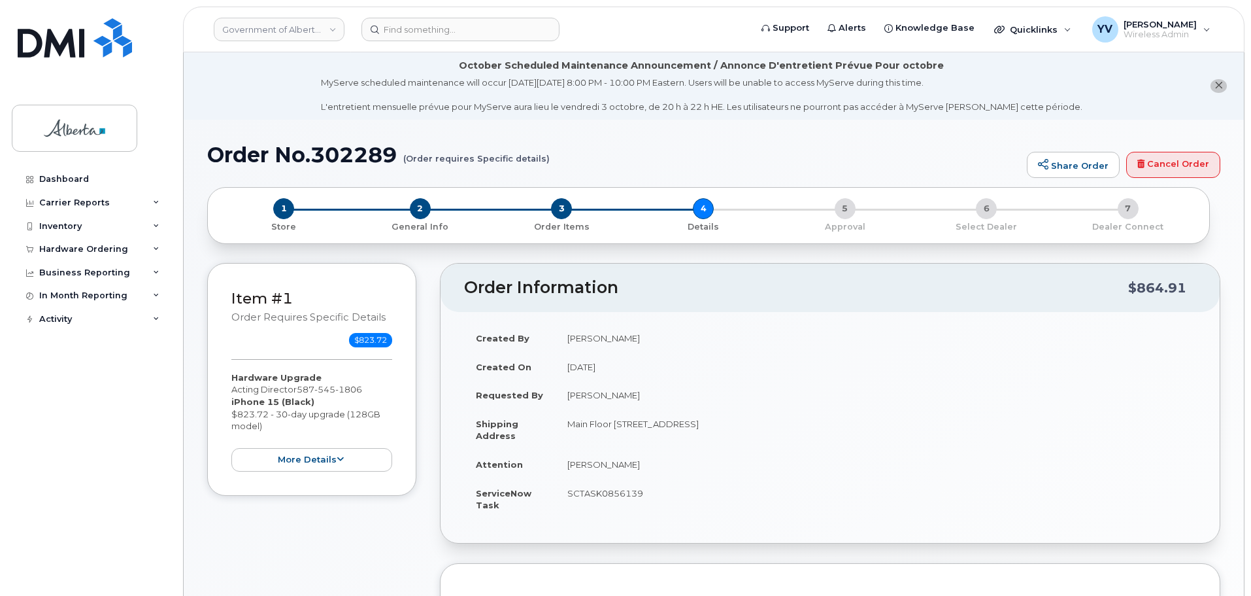
select select
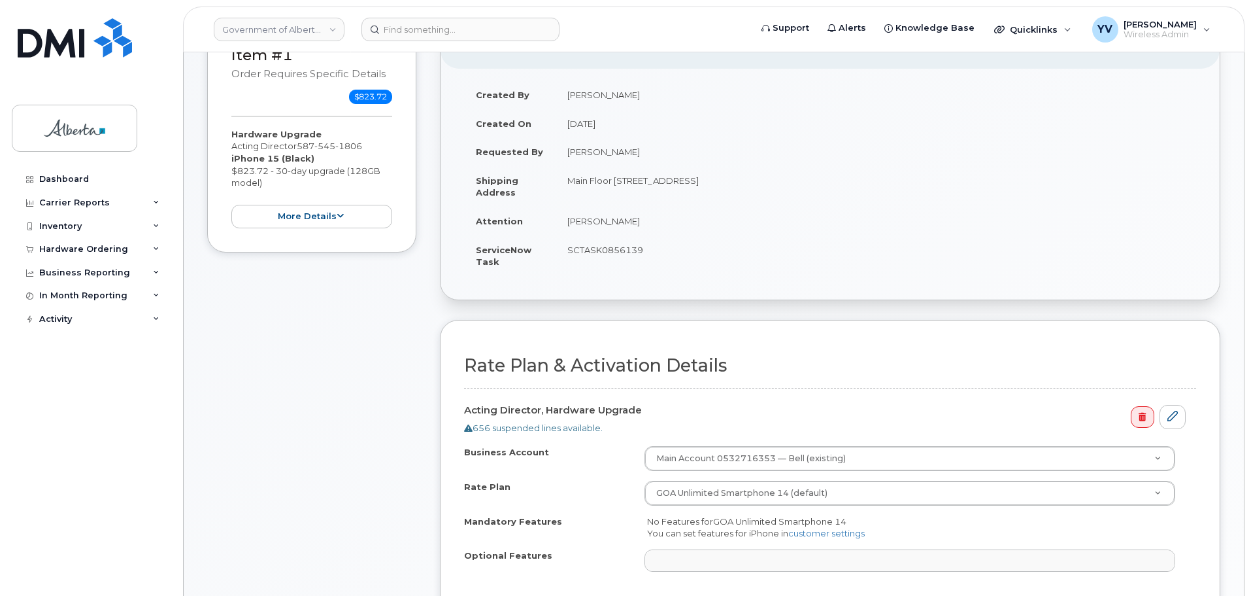
scroll to position [439, 0]
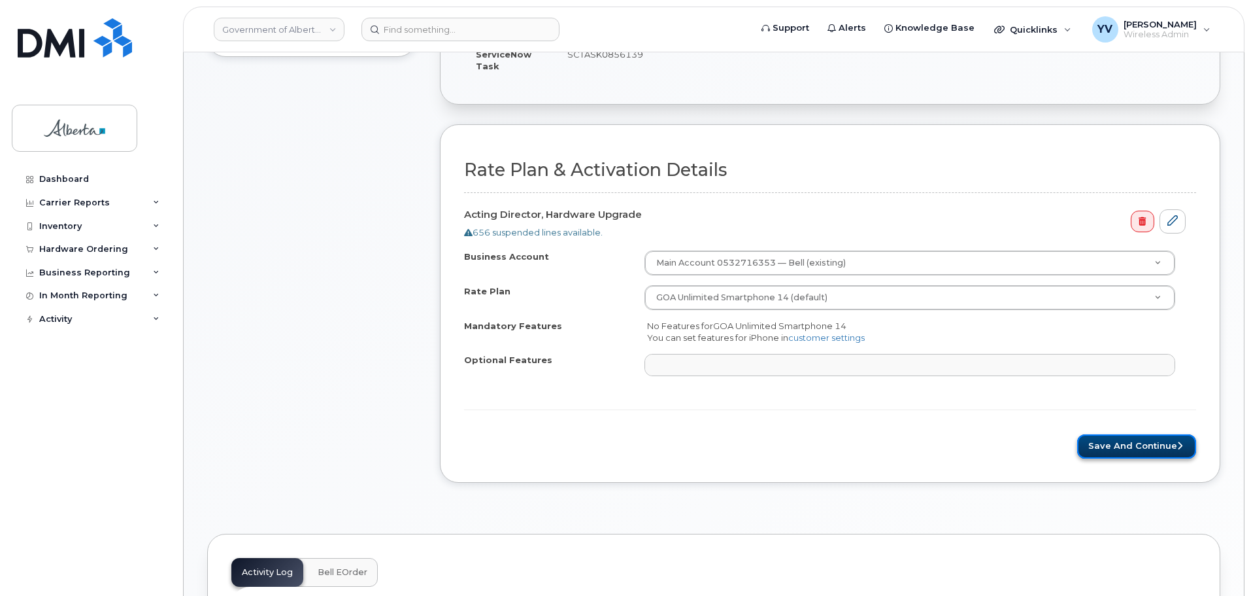
click at [1138, 440] on button "Save and Continue" at bounding box center [1137, 446] width 119 height 24
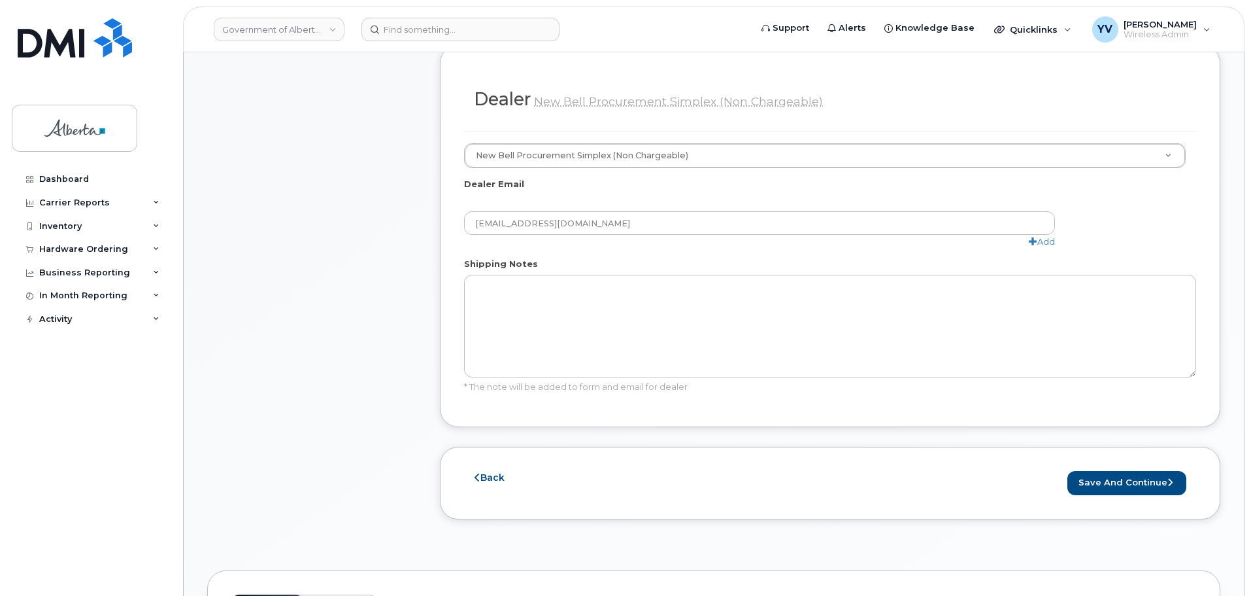
scroll to position [711, 0]
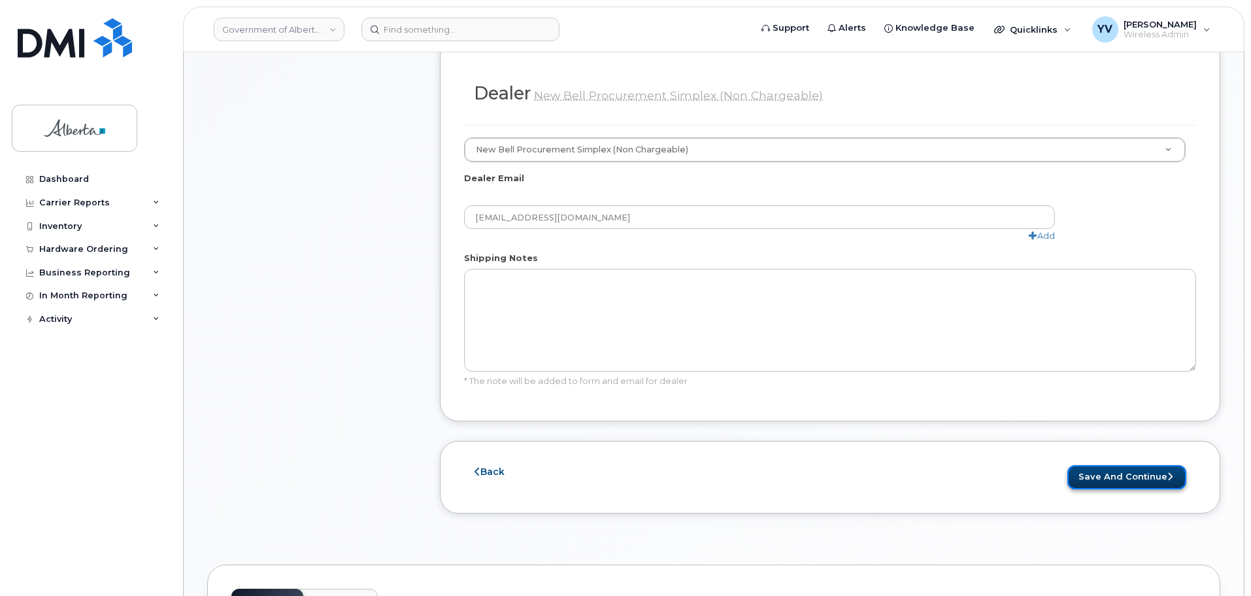
click at [1127, 469] on button "Save and Continue" at bounding box center [1127, 477] width 119 height 24
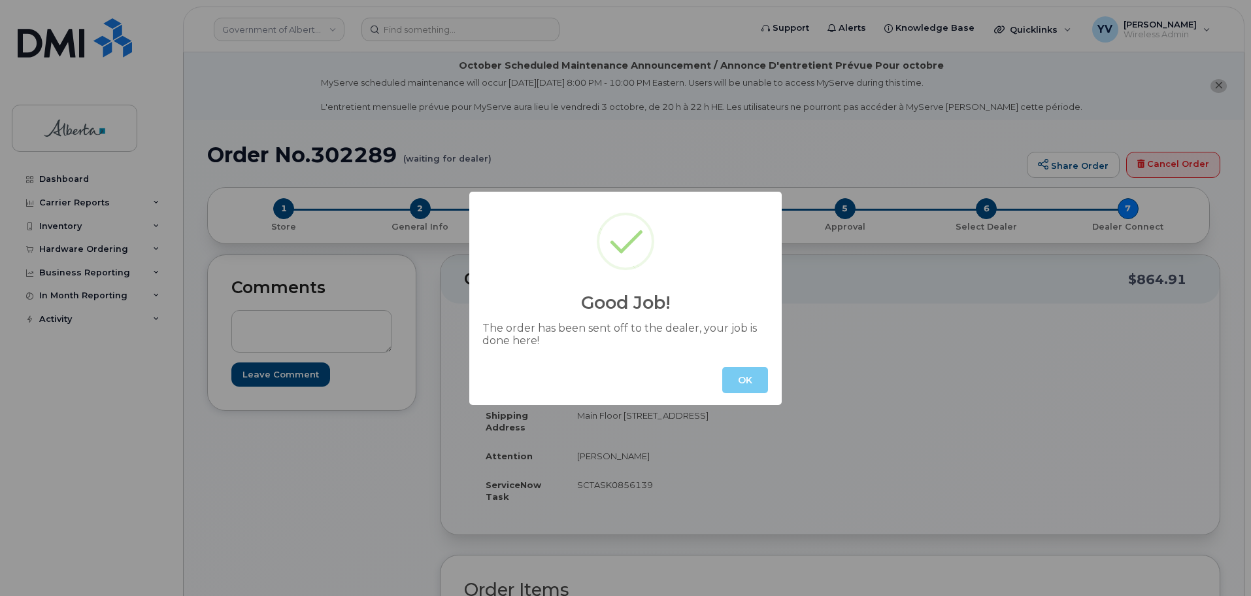
click at [764, 377] on button "OK" at bounding box center [745, 380] width 46 height 26
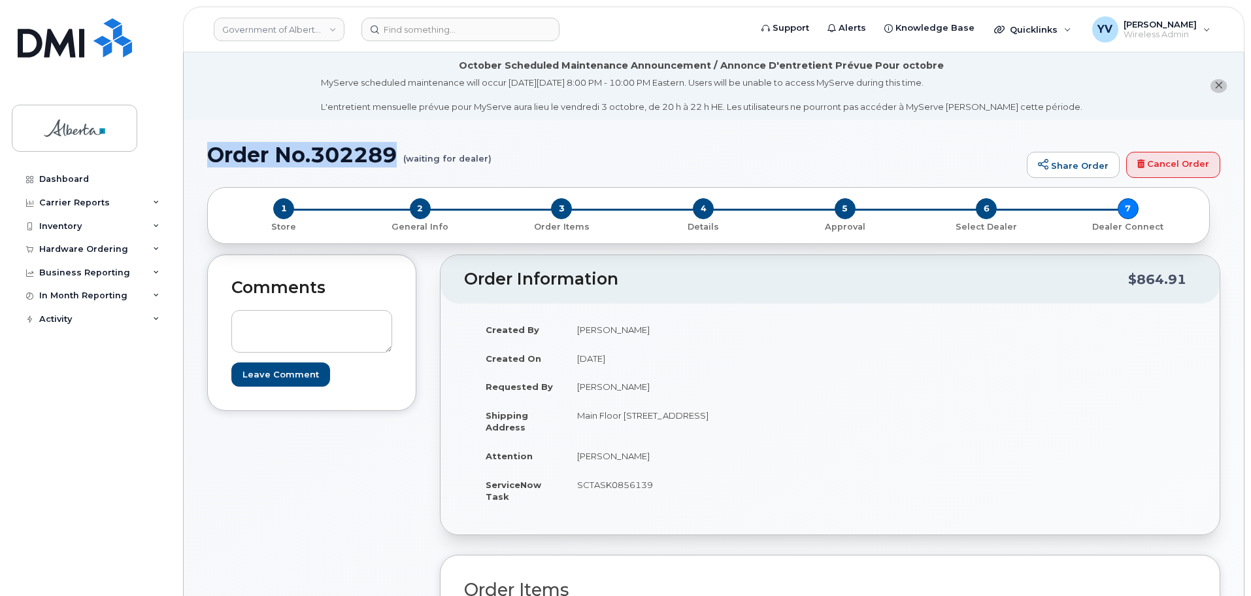
drag, startPoint x: 398, startPoint y: 155, endPoint x: 215, endPoint y: 159, distance: 183.1
click at [214, 159] on h1 "Order No.302289 (waiting for dealer)" at bounding box center [613, 154] width 813 height 23
copy h1 "Order No.302289"
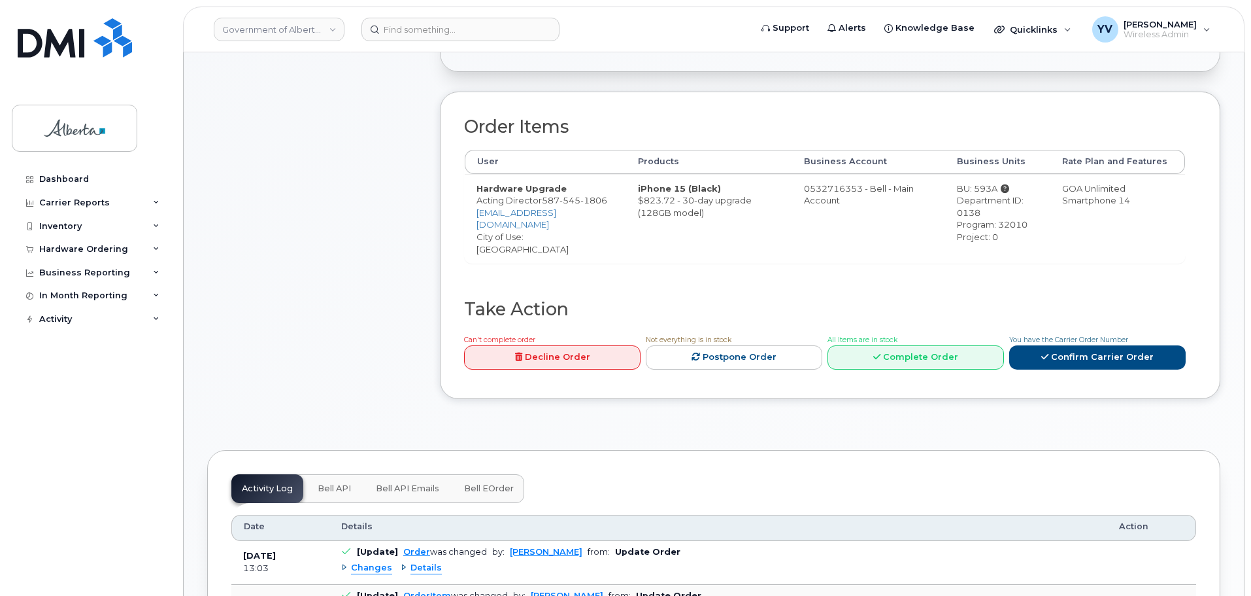
scroll to position [490, 0]
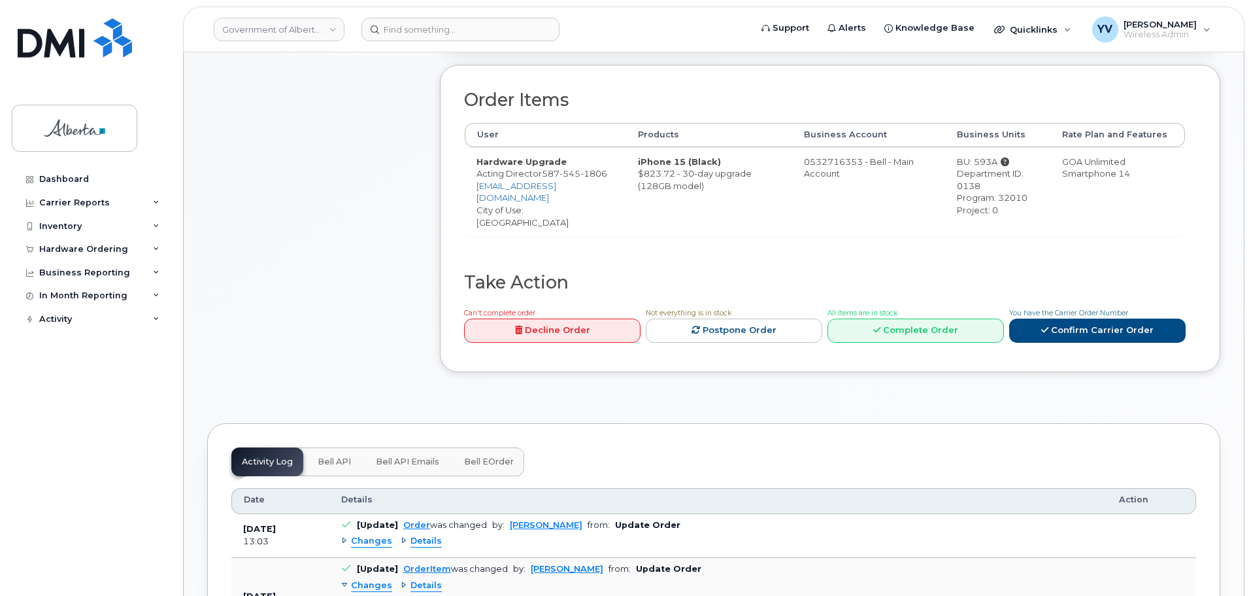
click at [323, 456] on span "Bell API" at bounding box center [334, 461] width 33 height 10
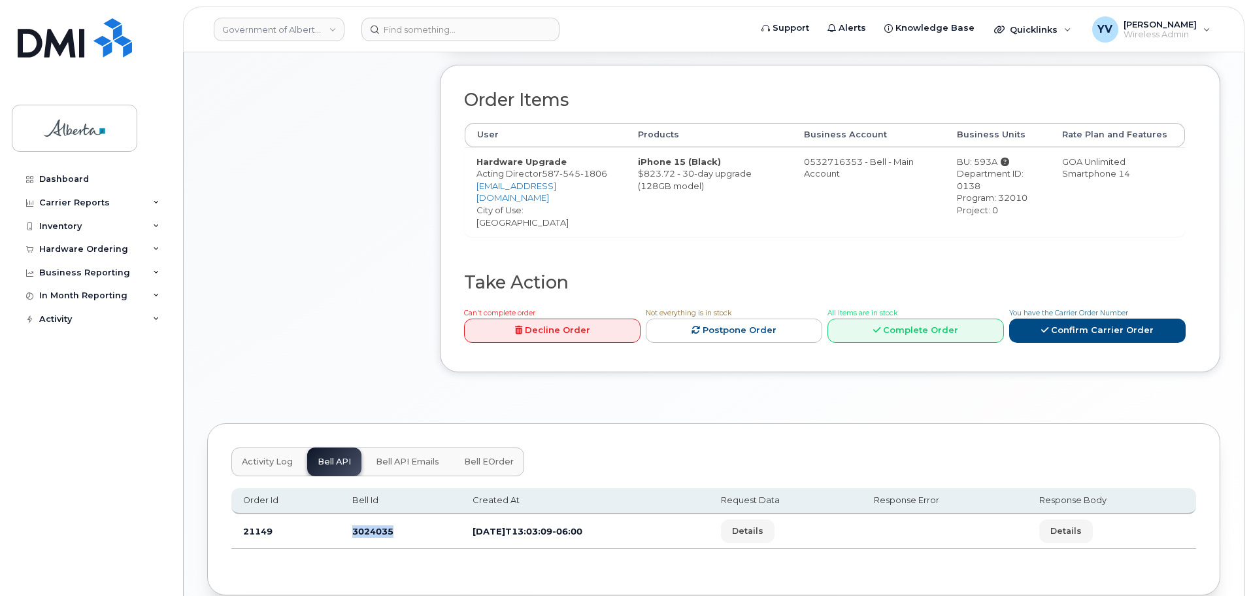
drag, startPoint x: 392, startPoint y: 521, endPoint x: 339, endPoint y: 528, distance: 54.0
click at [346, 524] on td "3024035" at bounding box center [401, 531] width 120 height 35
copy td "3024035"
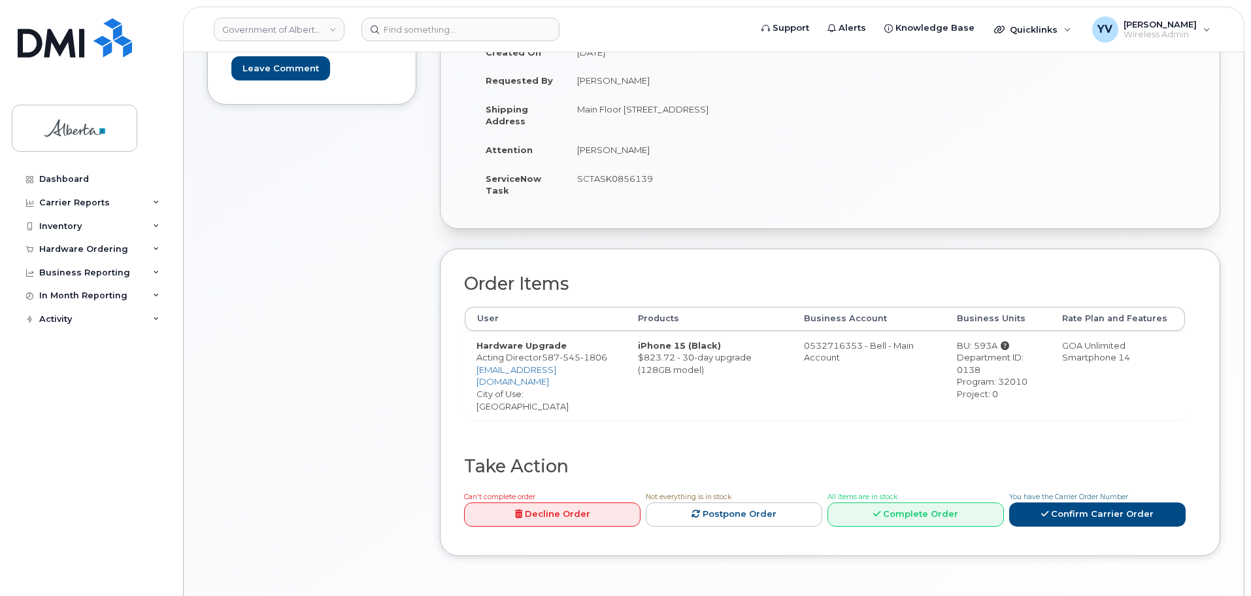
scroll to position [236, 0]
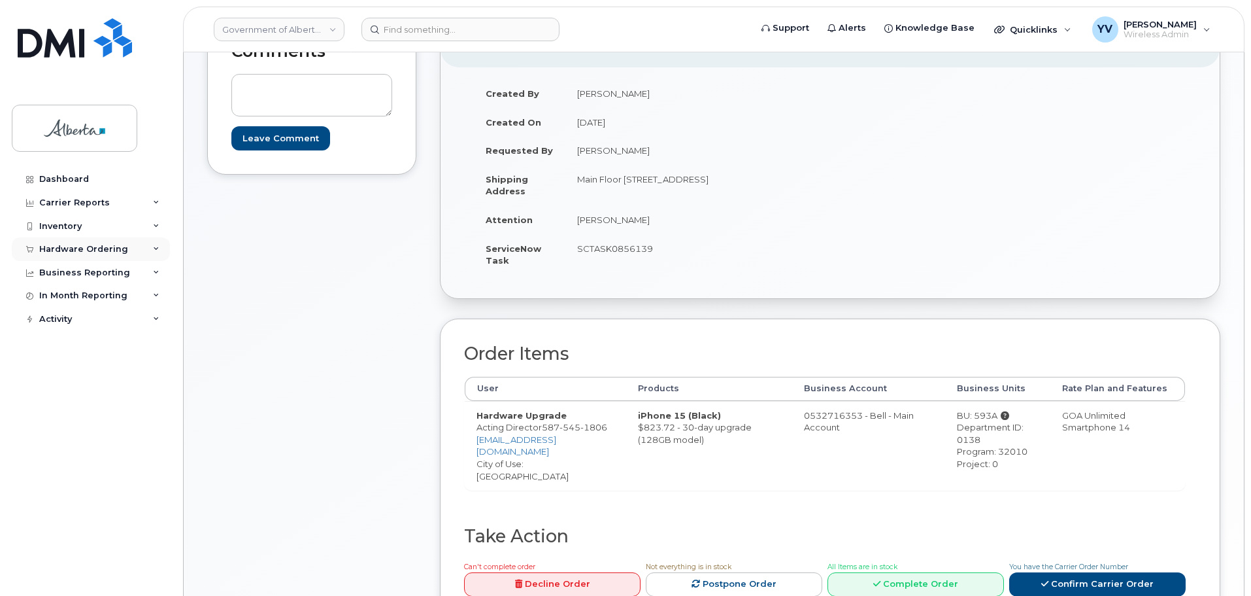
click at [72, 245] on div "Hardware Ordering" at bounding box center [83, 249] width 89 height 10
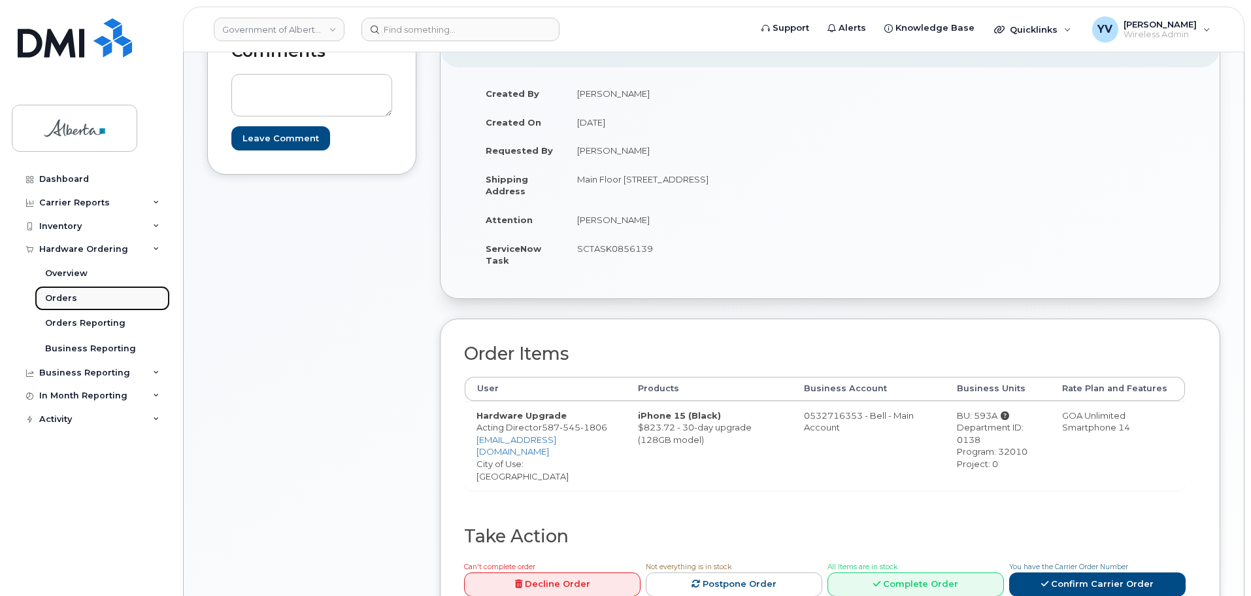
click at [59, 292] on div "Orders" at bounding box center [61, 298] width 32 height 12
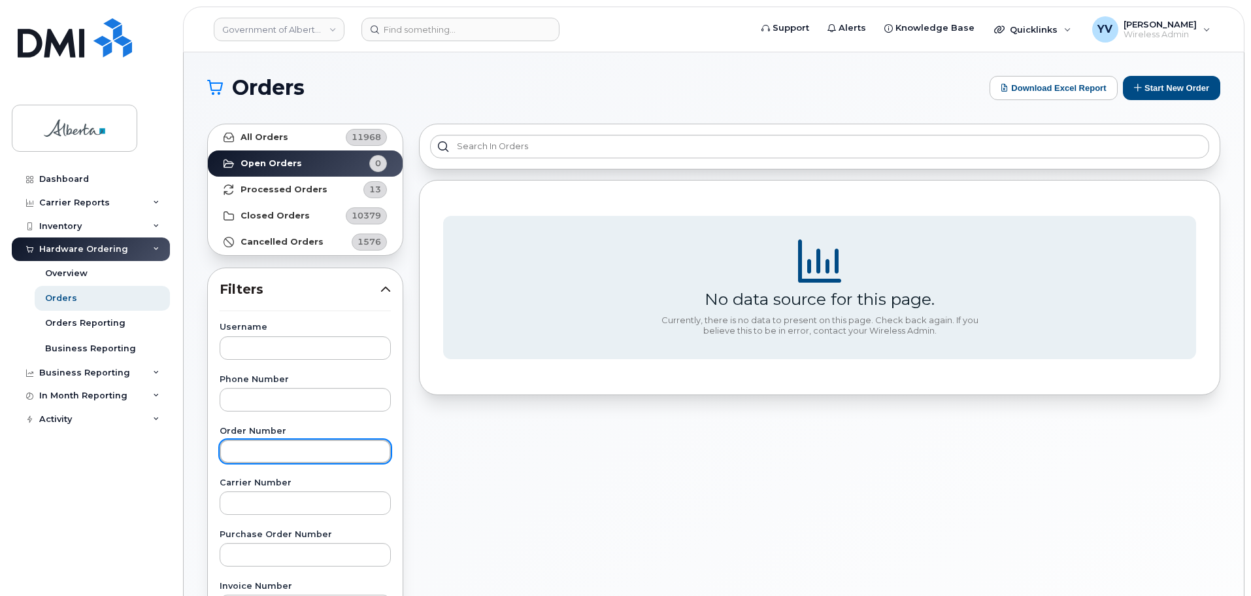
drag, startPoint x: 229, startPoint y: 445, endPoint x: 234, endPoint y: 437, distance: 9.1
click at [230, 445] on input "text" at bounding box center [305, 451] width 171 height 24
type input "300904"
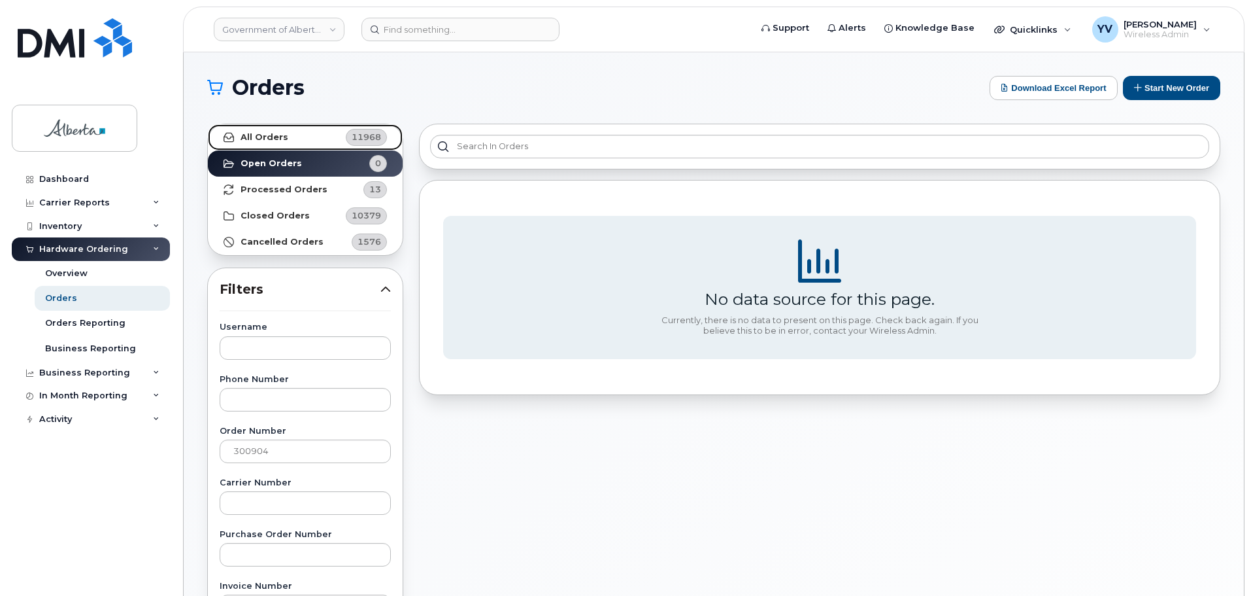
click at [255, 135] on strong "All Orders" at bounding box center [265, 137] width 48 height 10
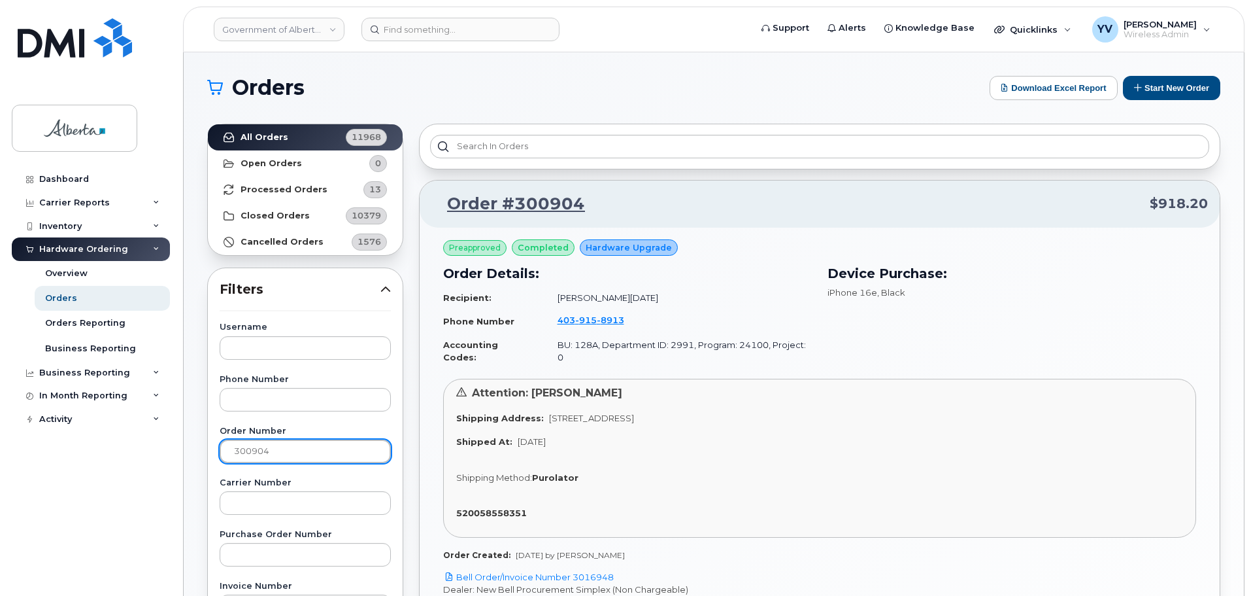
drag, startPoint x: 284, startPoint y: 449, endPoint x: 165, endPoint y: 453, distance: 119.1
click at [184, 453] on div "Government of Alberta (GOA) Support Alerts Knowledge Base Quicklinks Suspend / …" at bounding box center [714, 551] width 1061 height 998
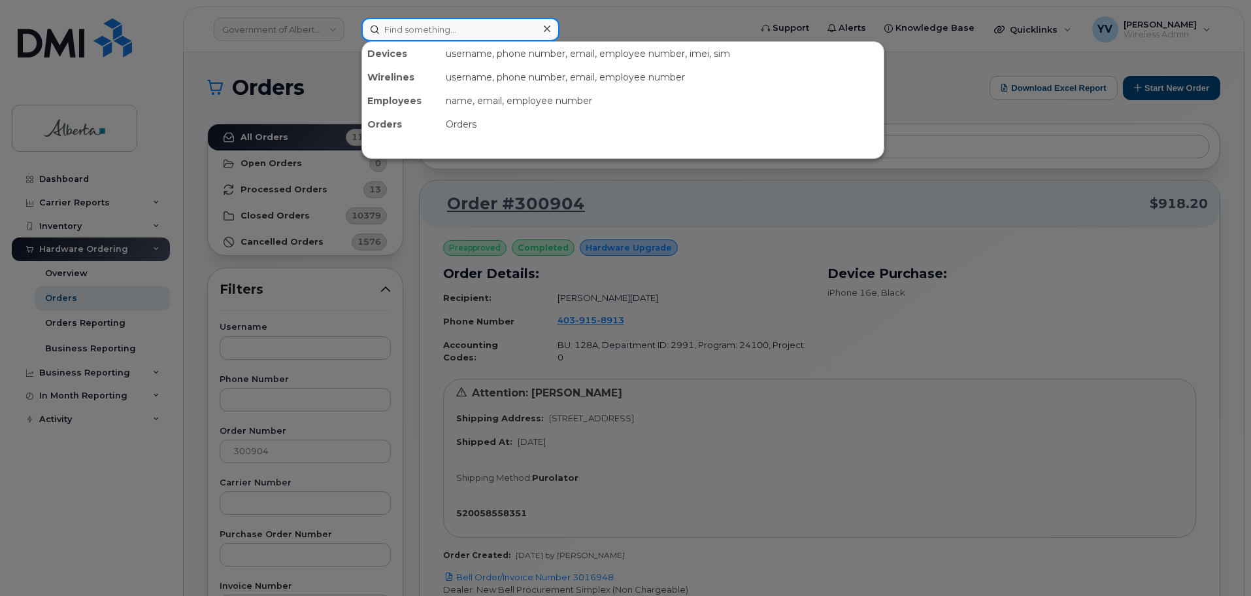
click at [410, 25] on input at bounding box center [461, 30] width 198 height 24
paste input "4039158913"
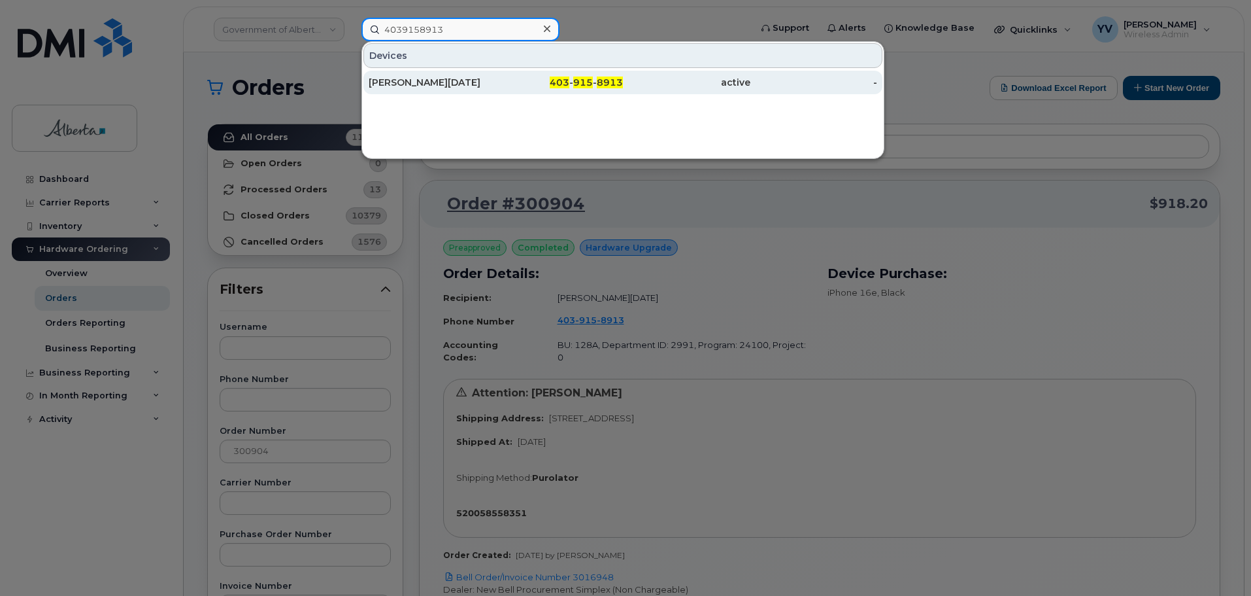
type input "4039158913"
click at [562, 76] on div "403 - 915 - 8913" at bounding box center [559, 83] width 127 height 24
click at [562, 76] on div "403 - 915 - 8913" at bounding box center [559, 82] width 127 height 13
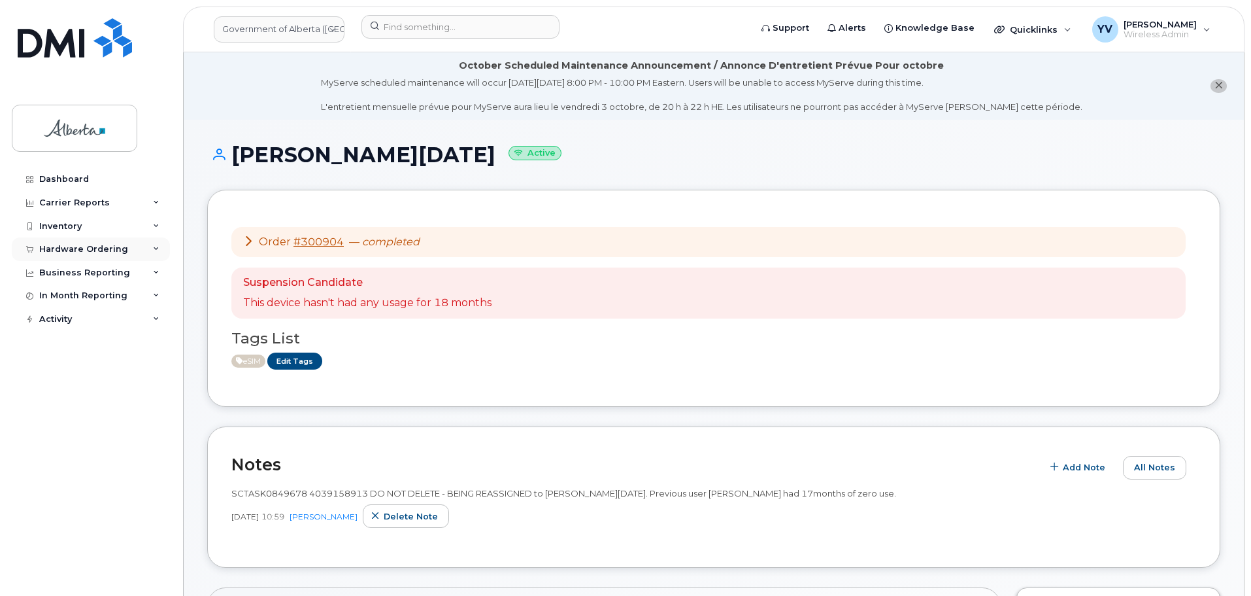
click at [71, 242] on div "Hardware Ordering" at bounding box center [91, 249] width 158 height 24
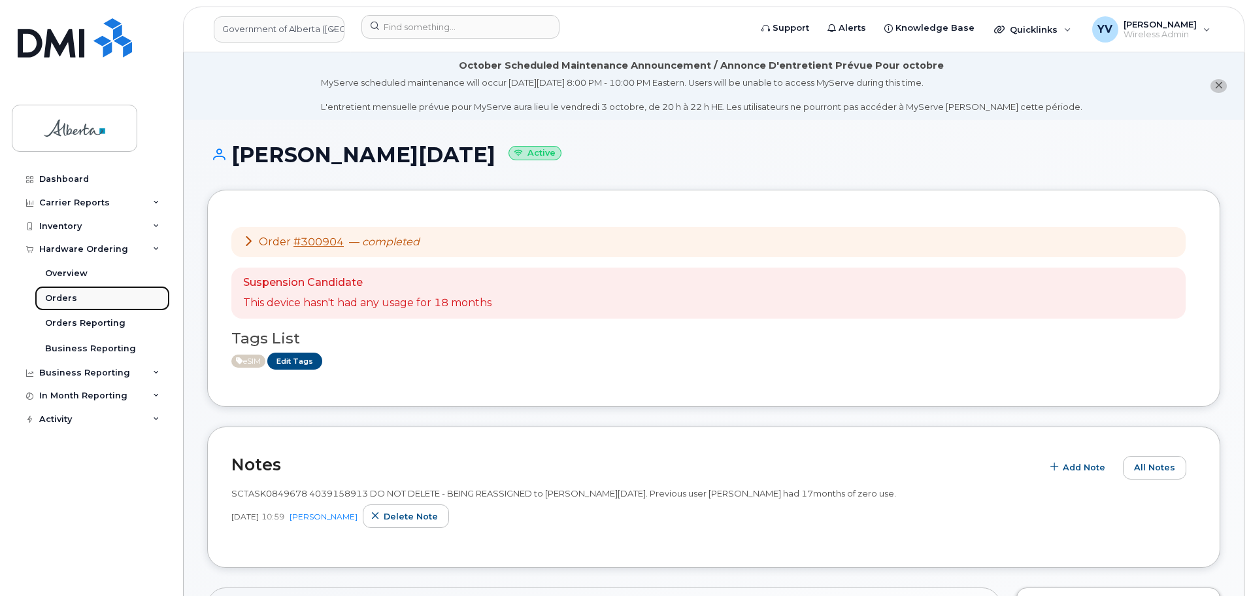
click at [61, 300] on div "Orders" at bounding box center [61, 298] width 32 height 12
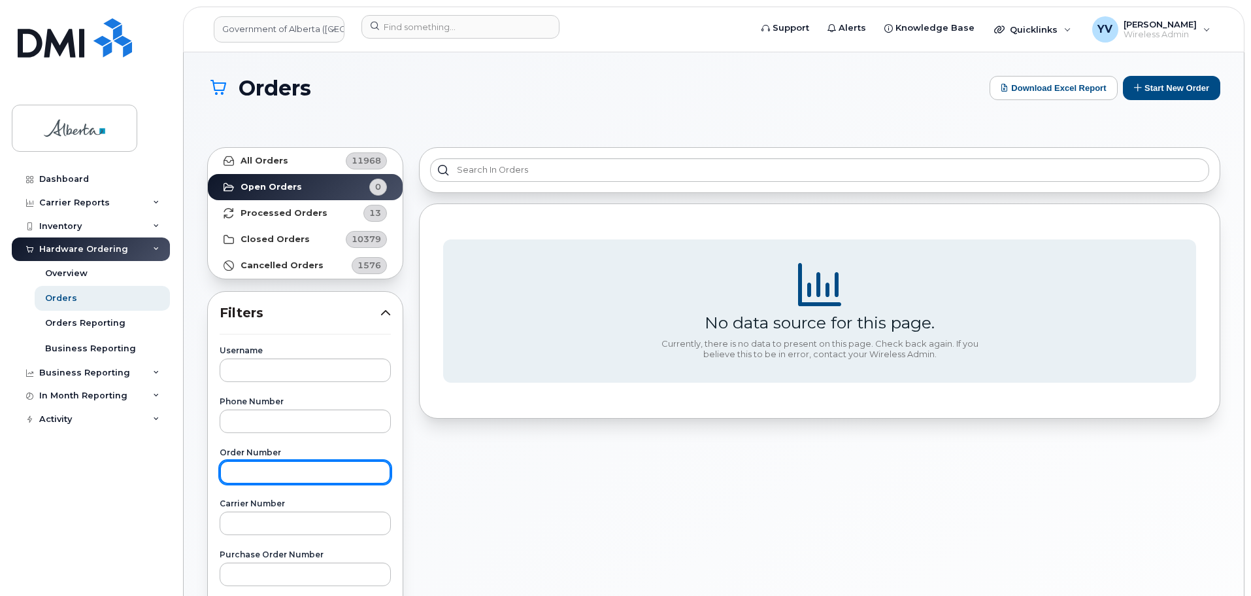
click at [265, 461] on input "text" at bounding box center [305, 472] width 171 height 24
type input "300904"
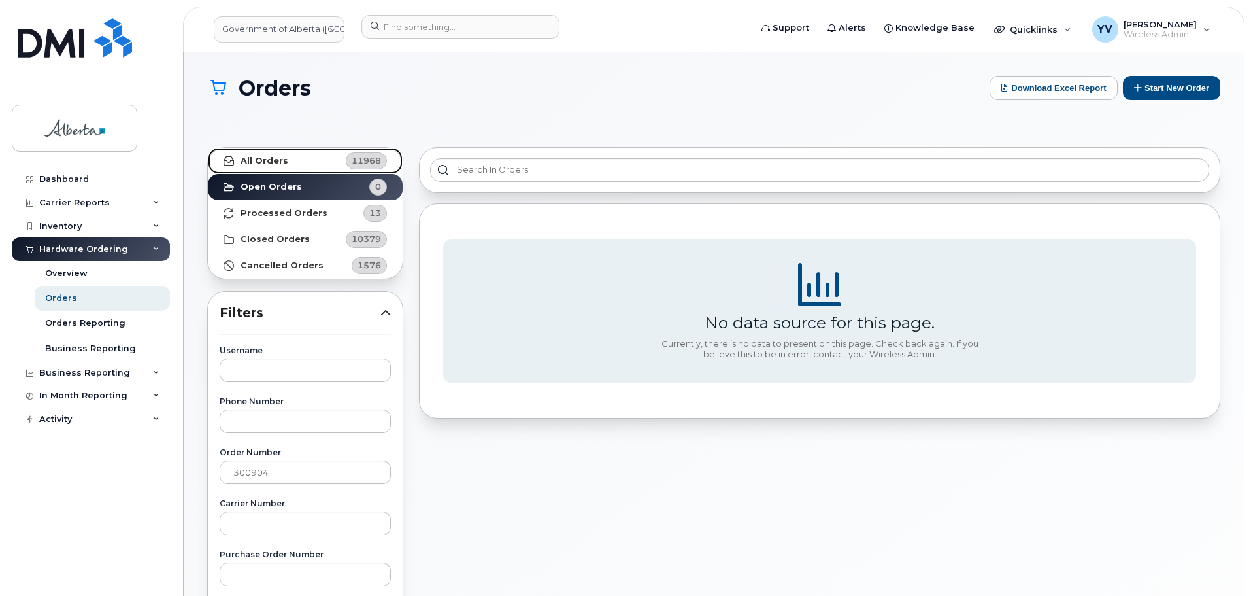
click at [260, 156] on strong "All Orders" at bounding box center [265, 161] width 48 height 10
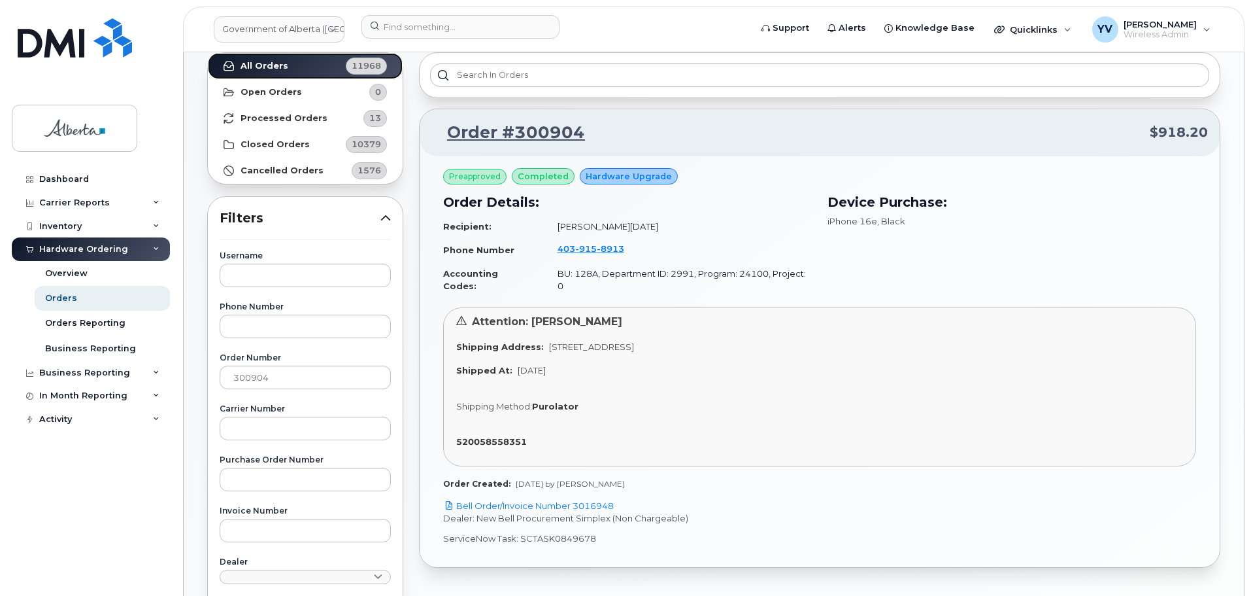
scroll to position [95, 0]
click at [594, 500] on link "Bell Order/Invoice Number 3016948" at bounding box center [528, 505] width 171 height 10
drag, startPoint x: 596, startPoint y: 530, endPoint x: 521, endPoint y: 532, distance: 74.6
click at [521, 532] on p "ServiceNow Task: SCTASK0849678" at bounding box center [819, 538] width 753 height 12
copy p "SCTASK0849678"
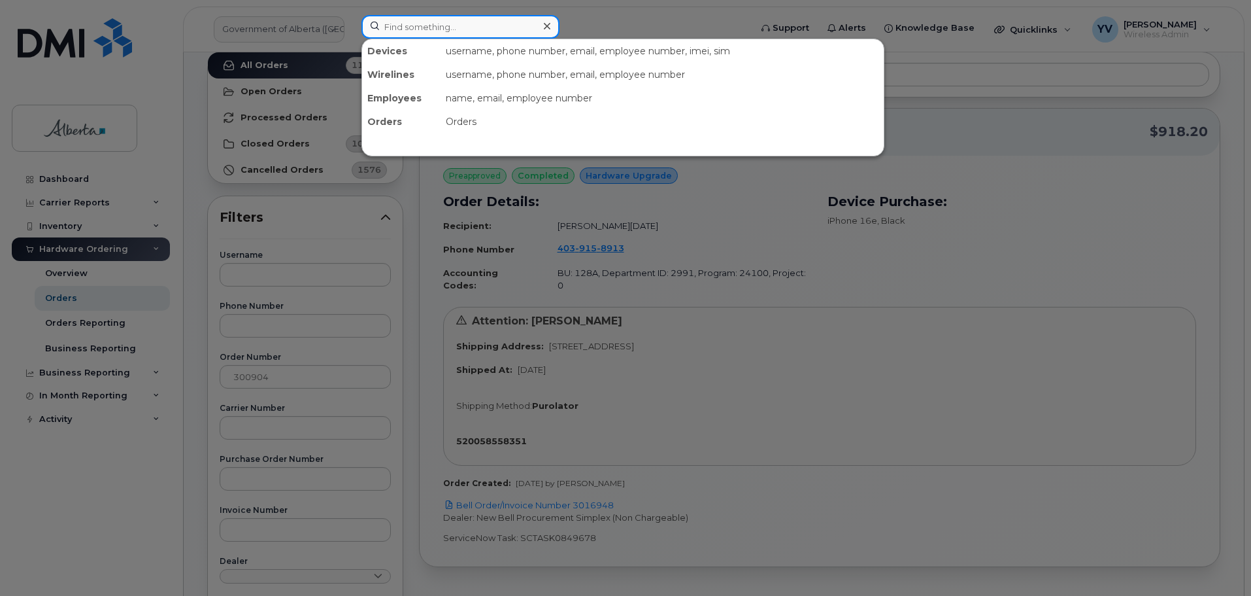
click at [386, 33] on input at bounding box center [461, 27] width 198 height 24
paste input "5874326139"
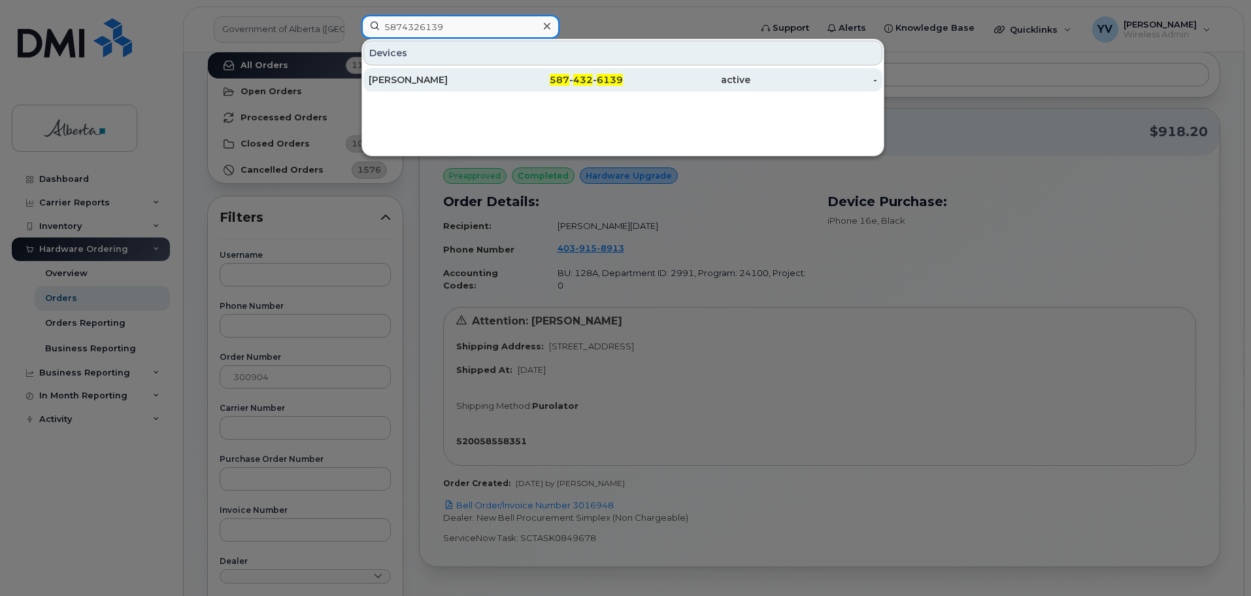
type input "5874326139"
click at [560, 78] on span "587" at bounding box center [560, 80] width 20 height 12
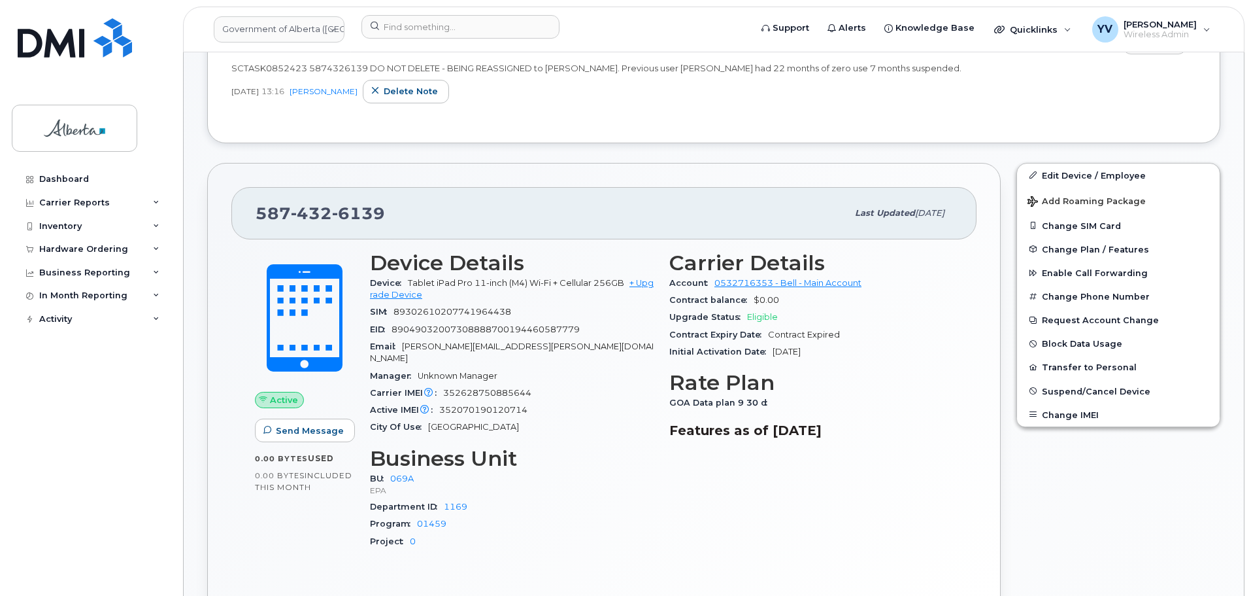
scroll to position [244, 0]
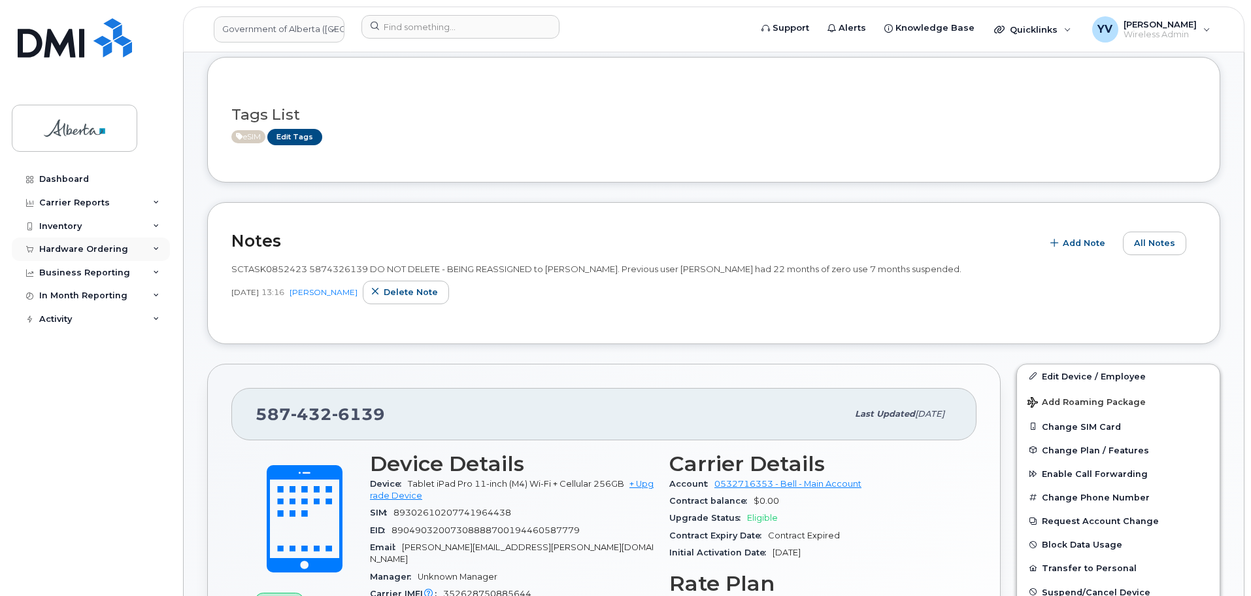
click at [54, 245] on div "Hardware Ordering" at bounding box center [83, 249] width 89 height 10
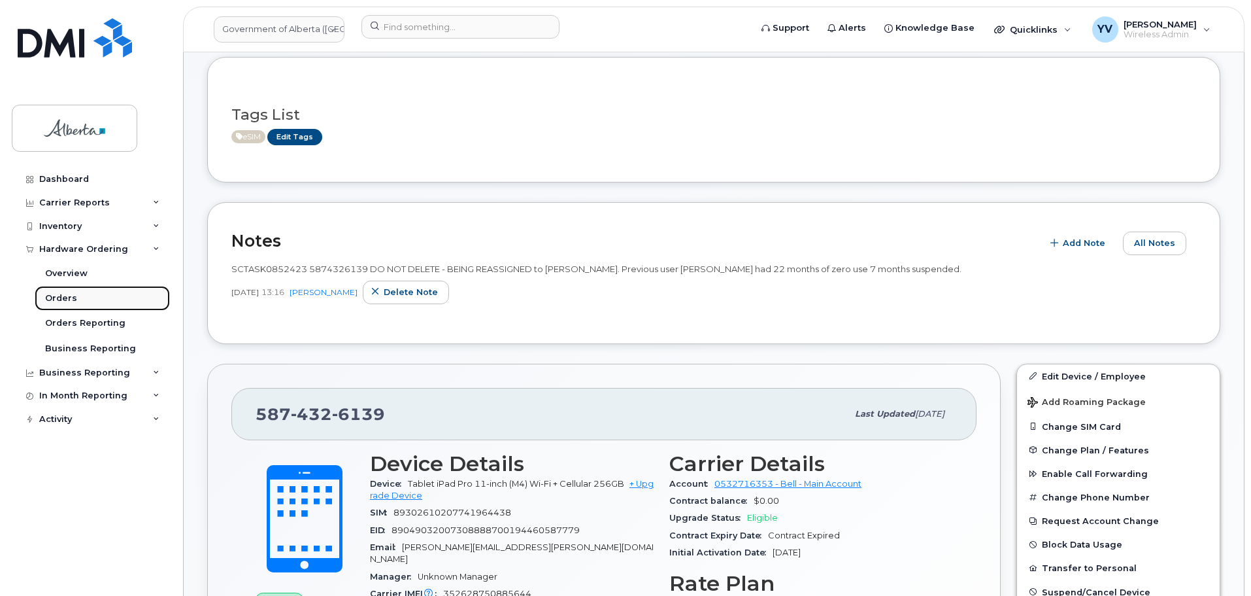
click at [59, 299] on div "Orders" at bounding box center [61, 298] width 32 height 12
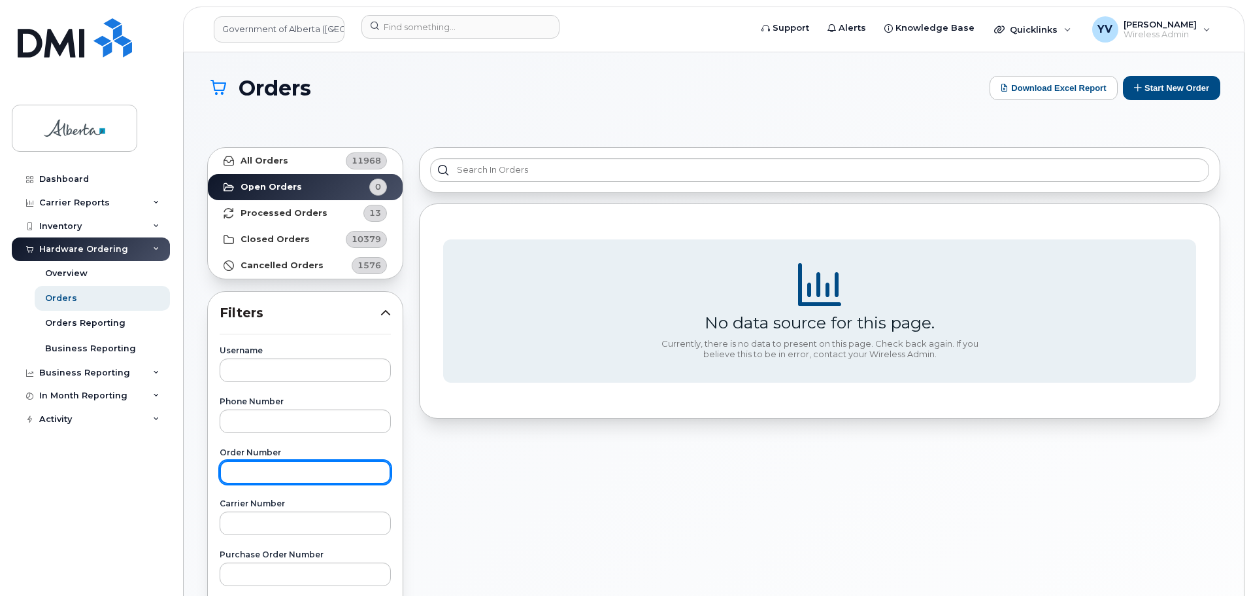
click at [246, 465] on input "text" at bounding box center [305, 472] width 171 height 24
paste input "301009"
type input "301009"
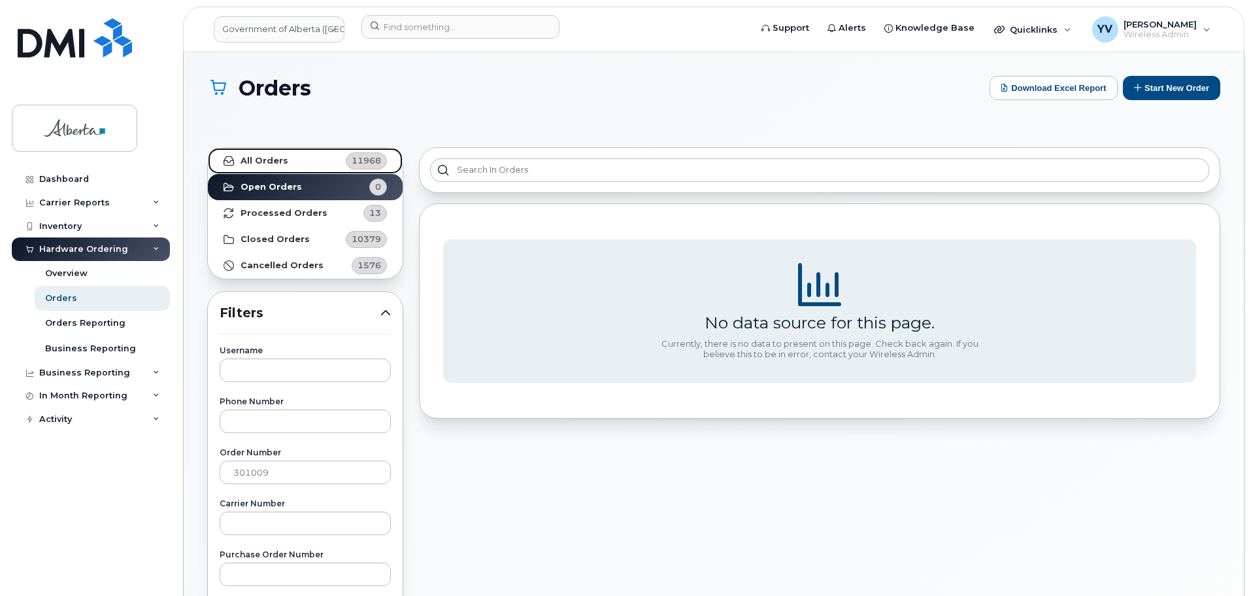
click at [259, 153] on link "All Orders 11968" at bounding box center [305, 161] width 195 height 26
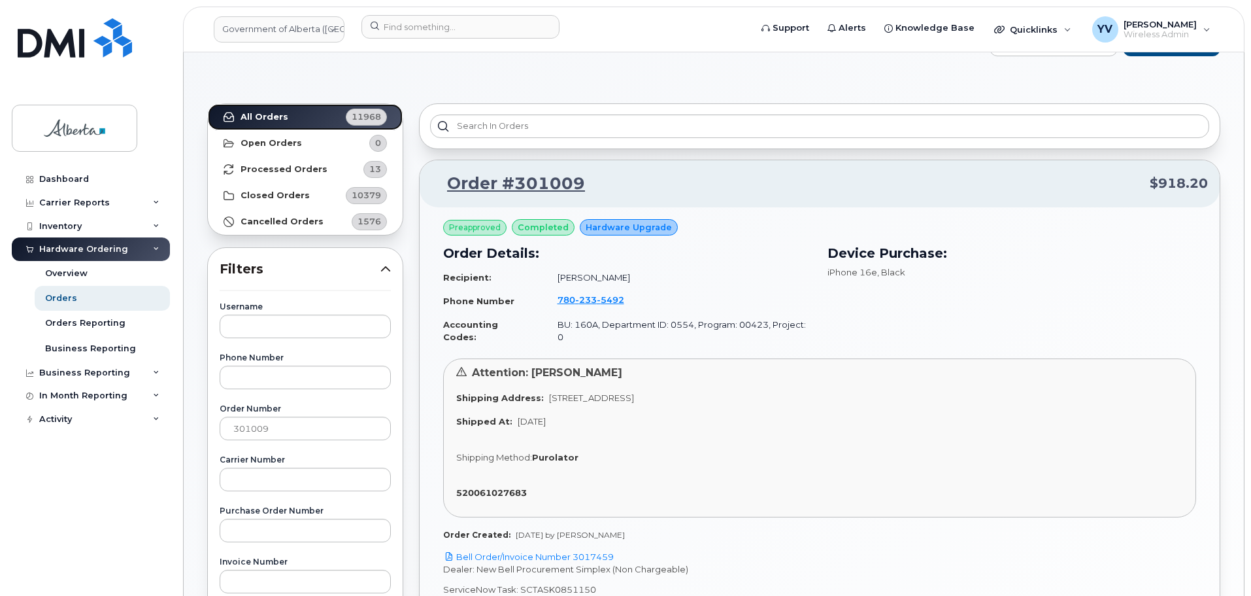
scroll to position [59, 0]
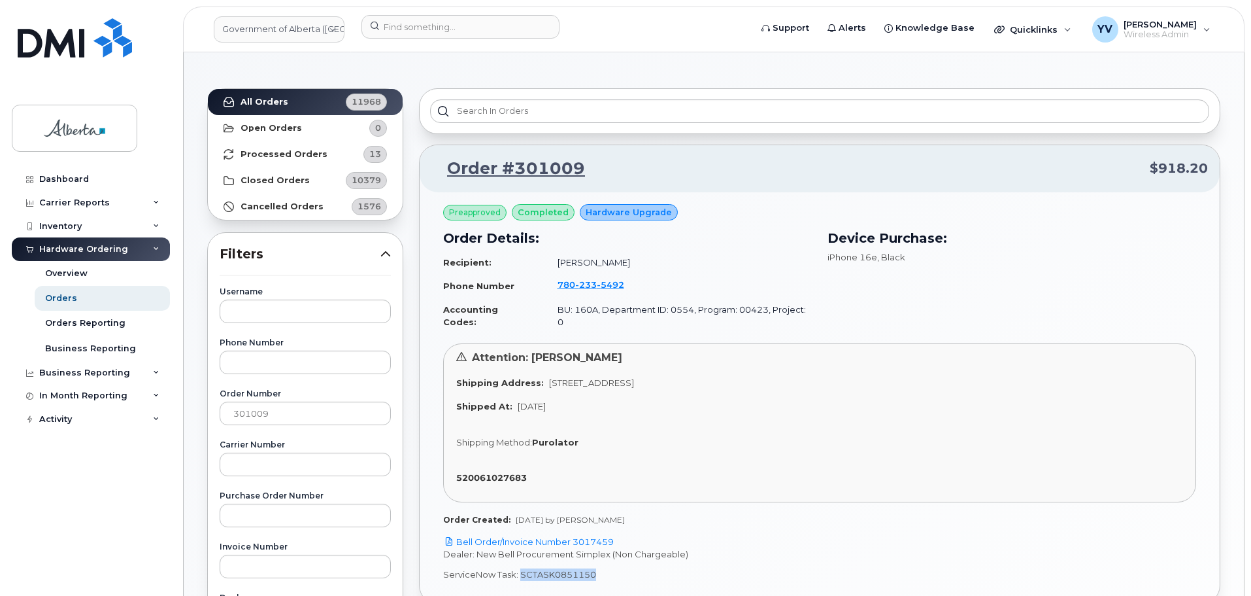
drag, startPoint x: 594, startPoint y: 565, endPoint x: 519, endPoint y: 566, distance: 75.2
click at [519, 568] on p "ServiceNow Task: SCTASK0851150" at bounding box center [819, 574] width 753 height 12
copy p "SCTASK0851150"
click at [589, 536] on link "Bell Order/Invoice Number 3017459" at bounding box center [528, 541] width 171 height 10
copy p "SCTASK0851150"
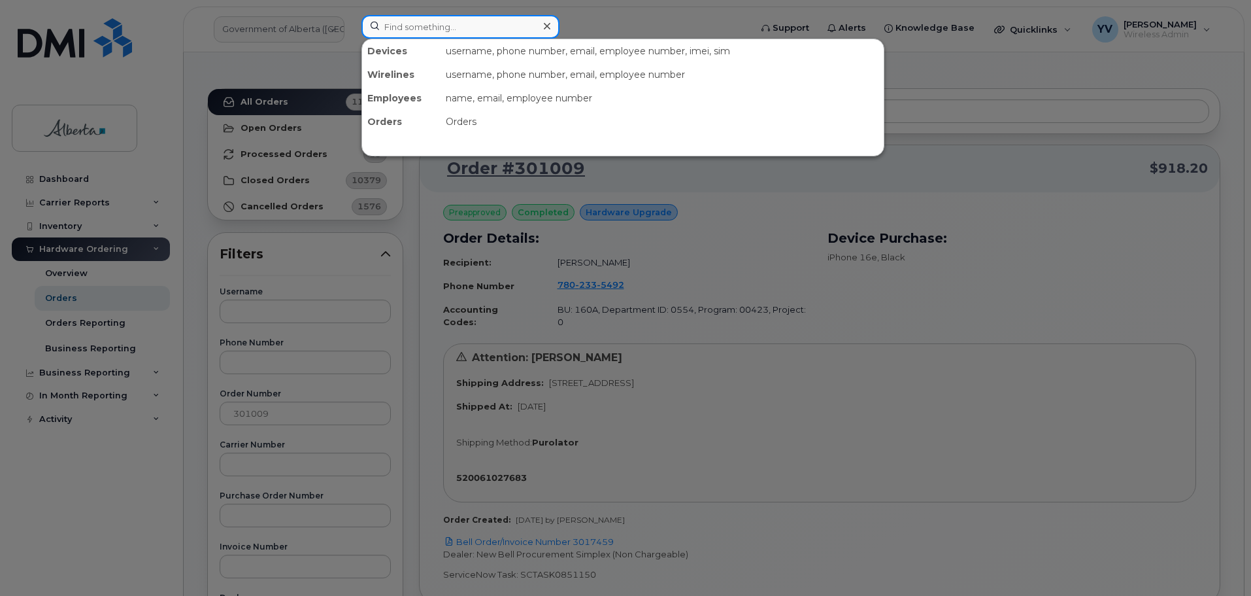
click at [384, 19] on input at bounding box center [461, 27] width 198 height 24
paste input "7802335492"
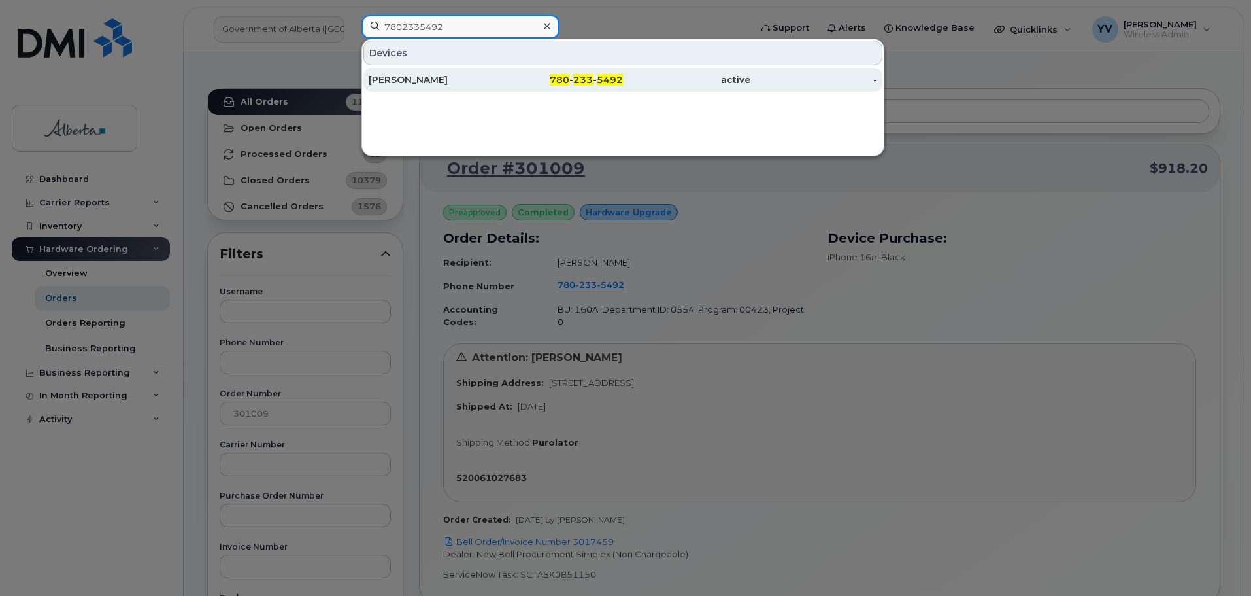
type input "7802335492"
click at [585, 80] on span "233" at bounding box center [583, 80] width 20 height 12
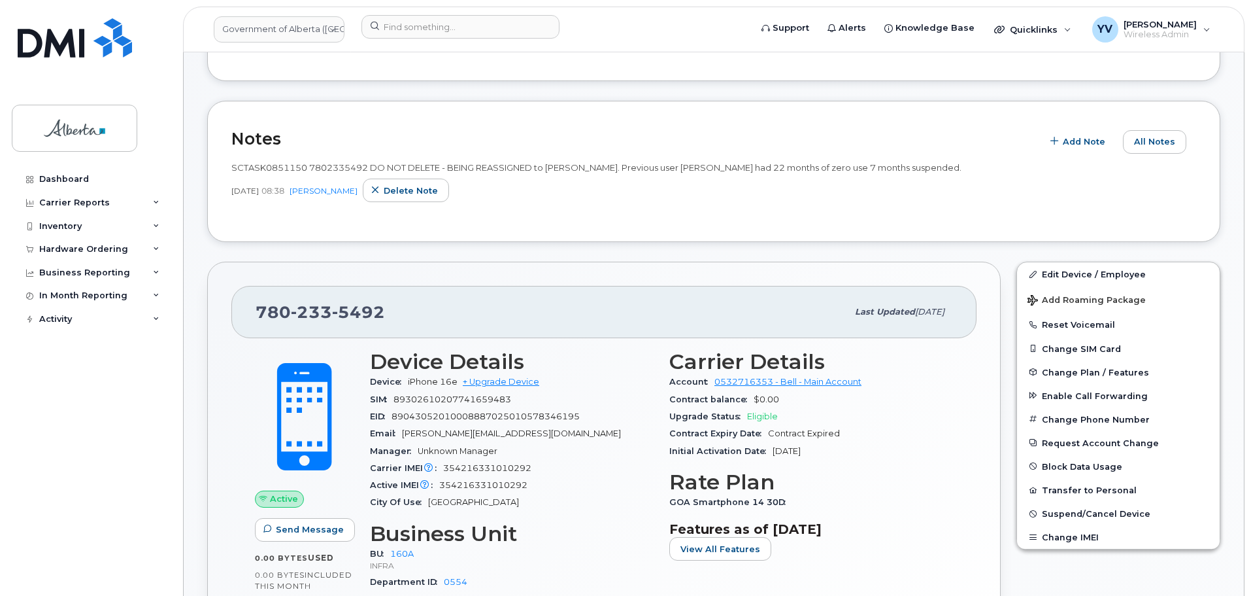
scroll to position [399, 0]
